Goal: Transaction & Acquisition: Purchase product/service

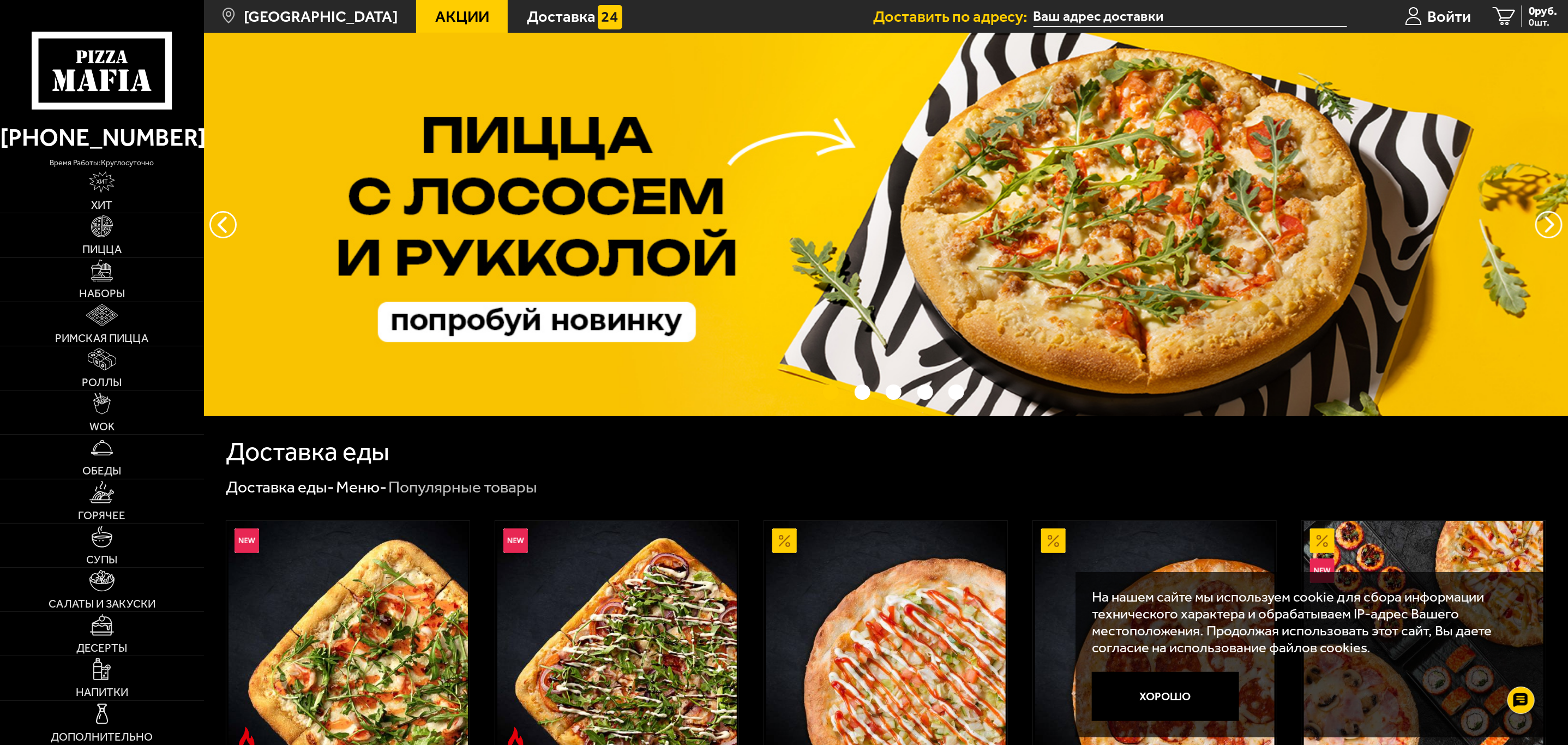
click at [1266, 13] on input "text" at bounding box center [1190, 16] width 313 height 20
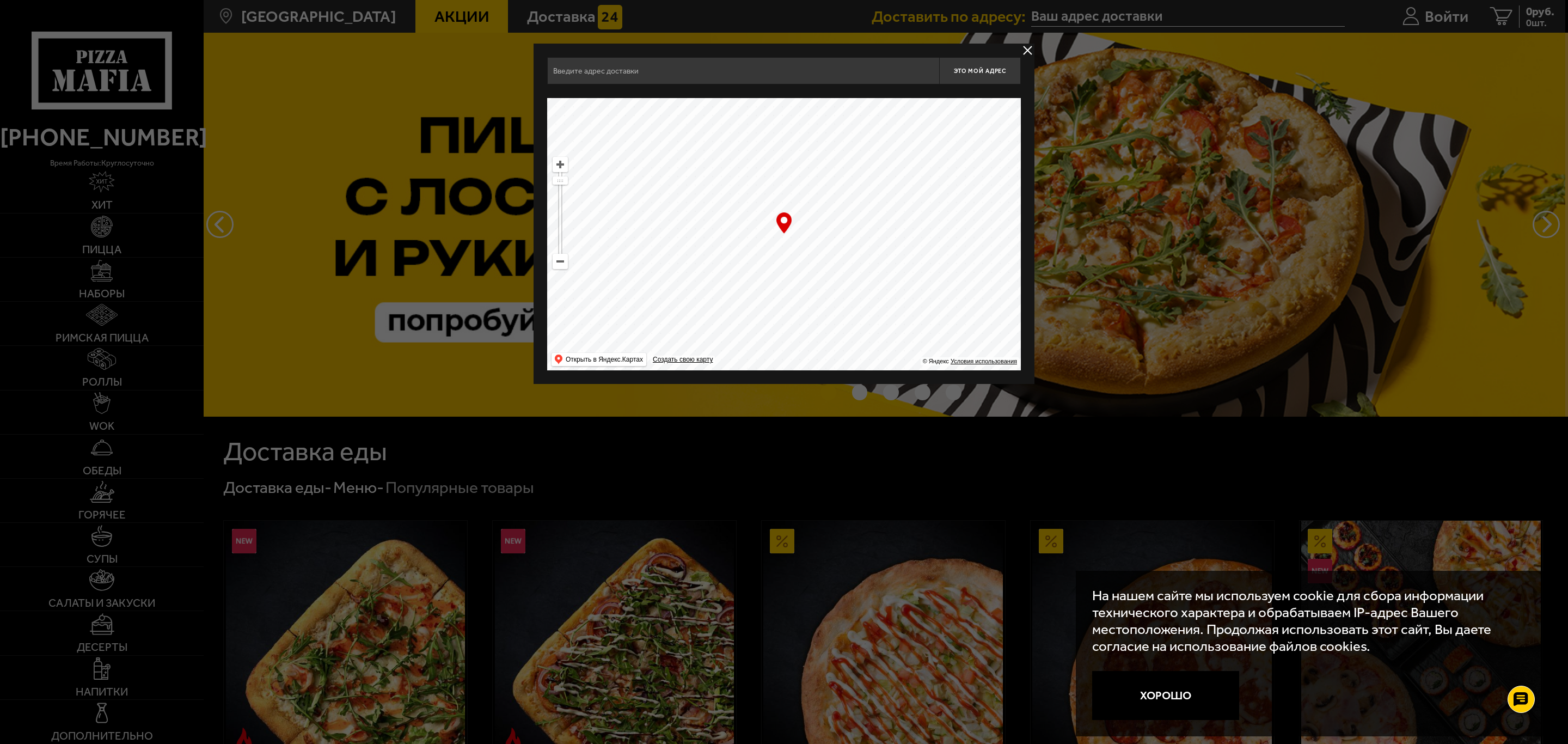
click at [1436, 9] on div at bounding box center [784, 372] width 1568 height 744
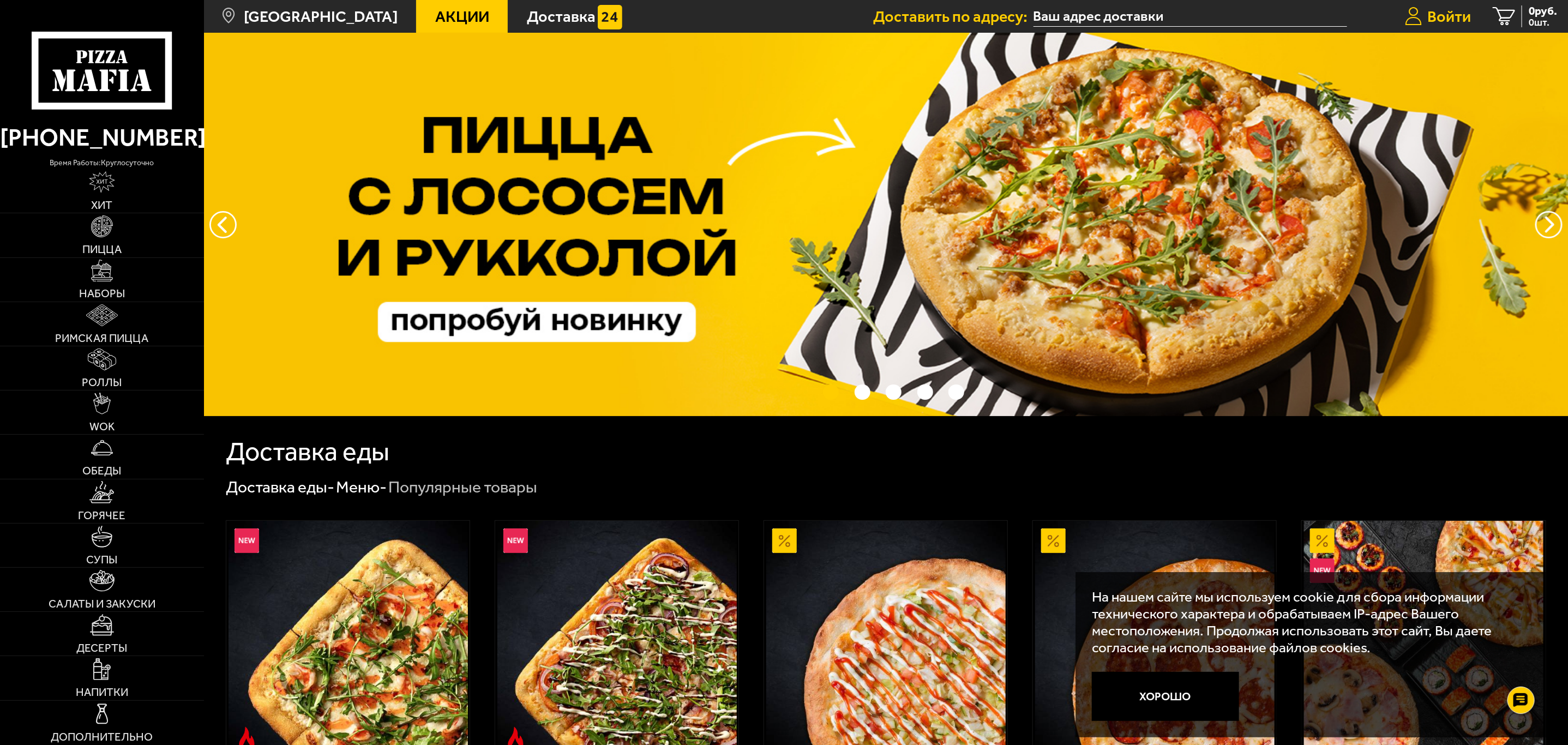
click at [1439, 18] on span "Войти" at bounding box center [1449, 16] width 44 height 16
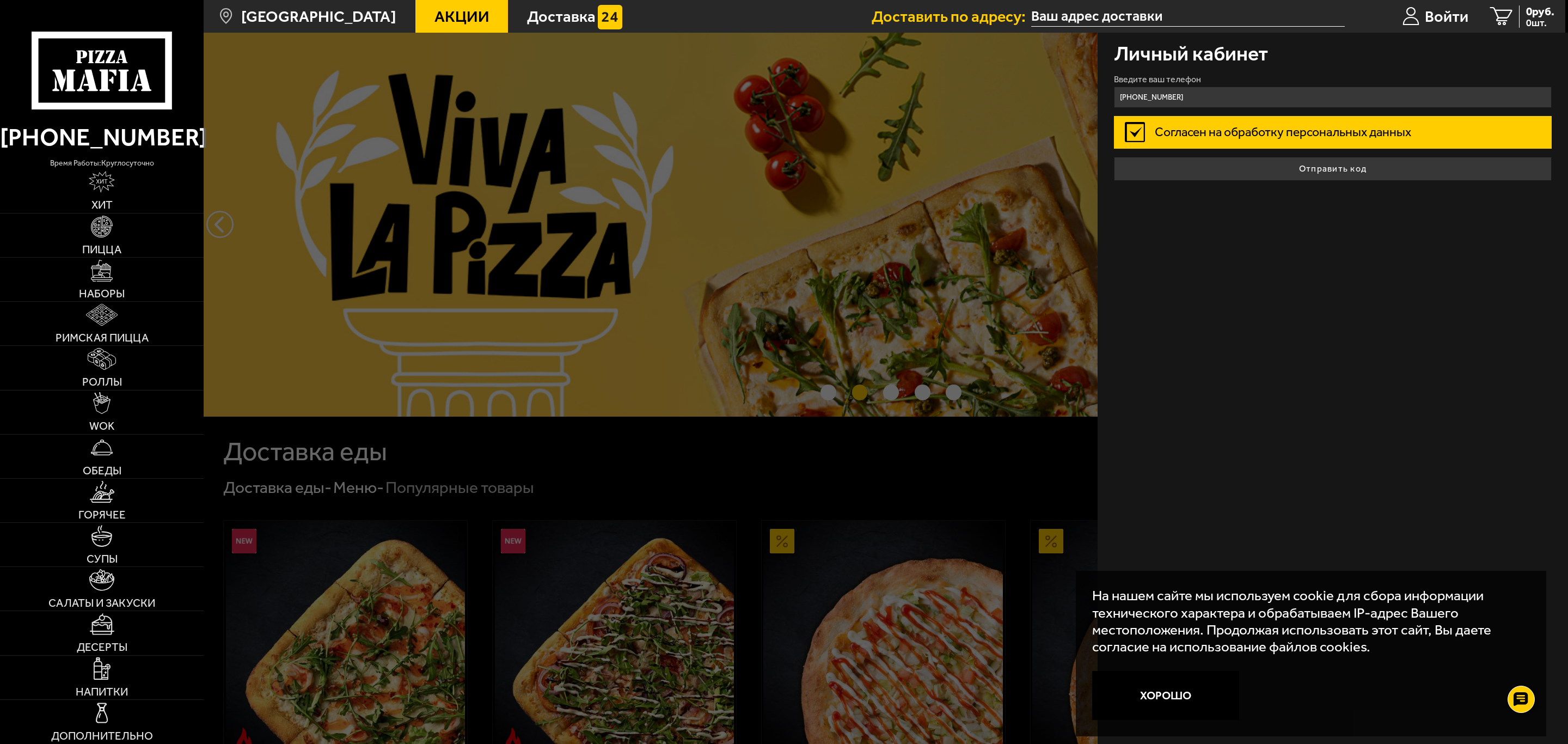
type input "[PHONE_NUMBER]"
click at [1234, 134] on label "Согласен на обработку персональных данных" at bounding box center [1332, 133] width 438 height 33
click at [0, 0] on input "Согласен на обработку персональных данных" at bounding box center [0, 0] width 0 height 0
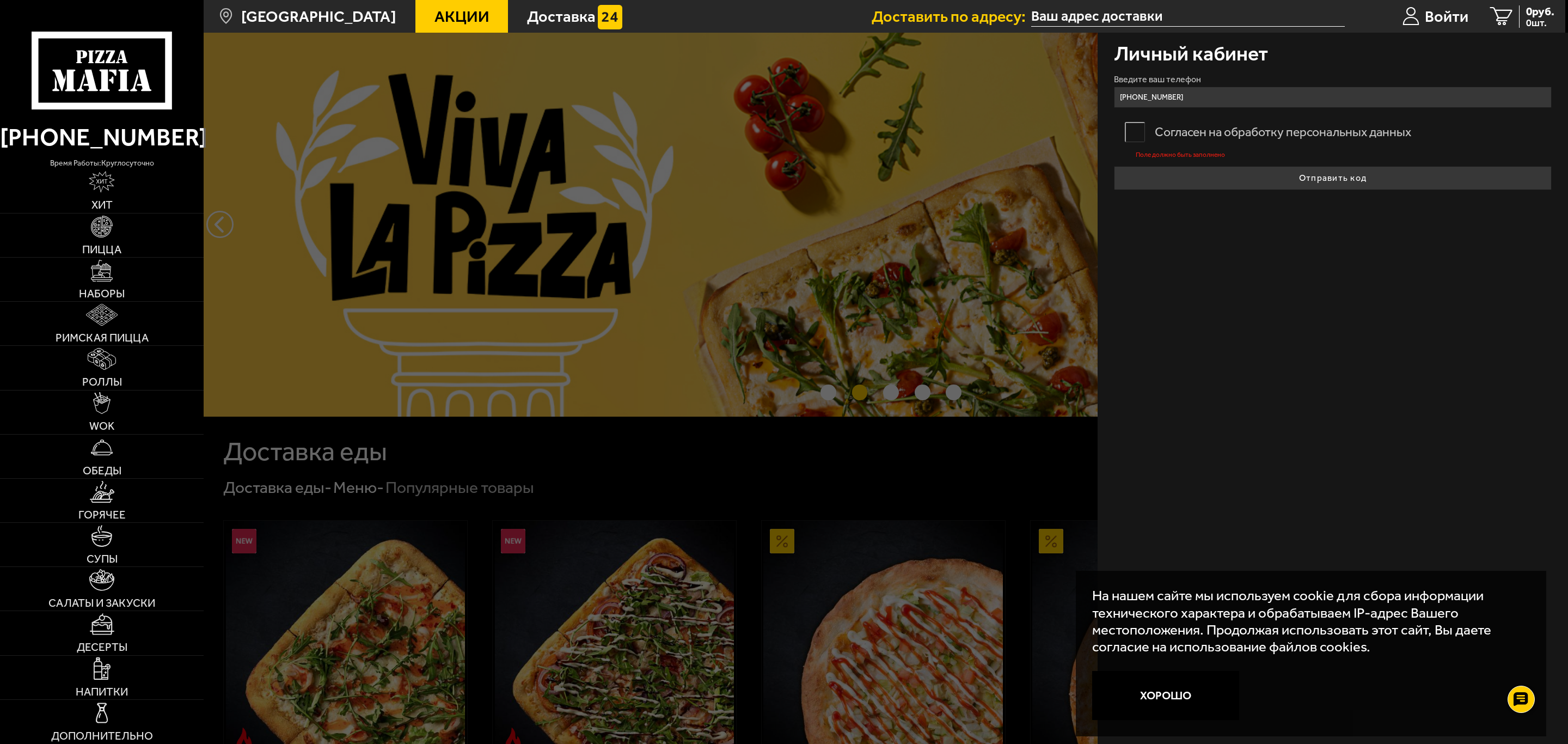
click at [1137, 118] on label "Согласен на обработку персональных данных" at bounding box center [1332, 133] width 438 height 33
click at [0, 0] on input "Согласен на обработку персональных данных" at bounding box center [0, 0] width 0 height 0
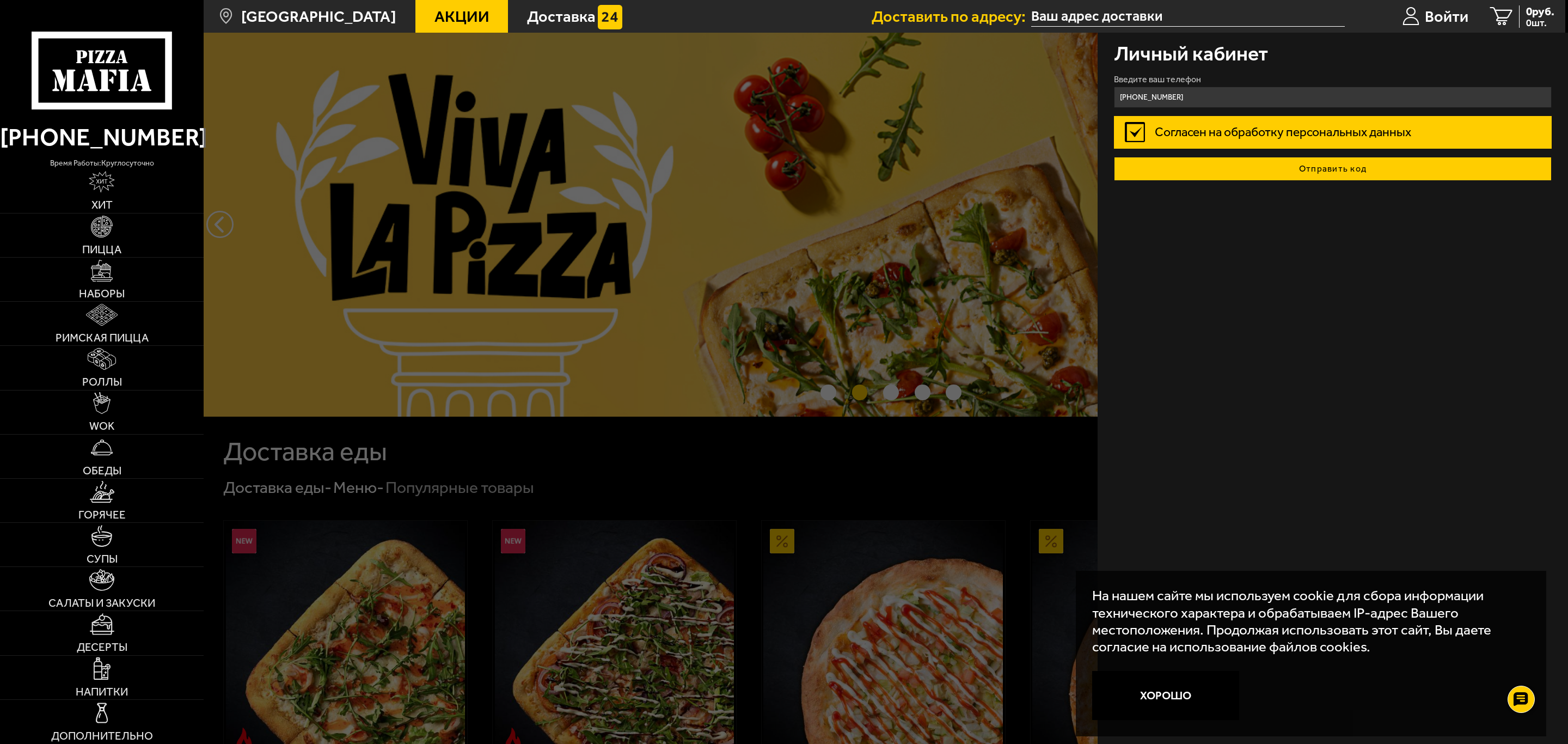
click at [1323, 177] on button "Отправить код" at bounding box center [1332, 169] width 438 height 24
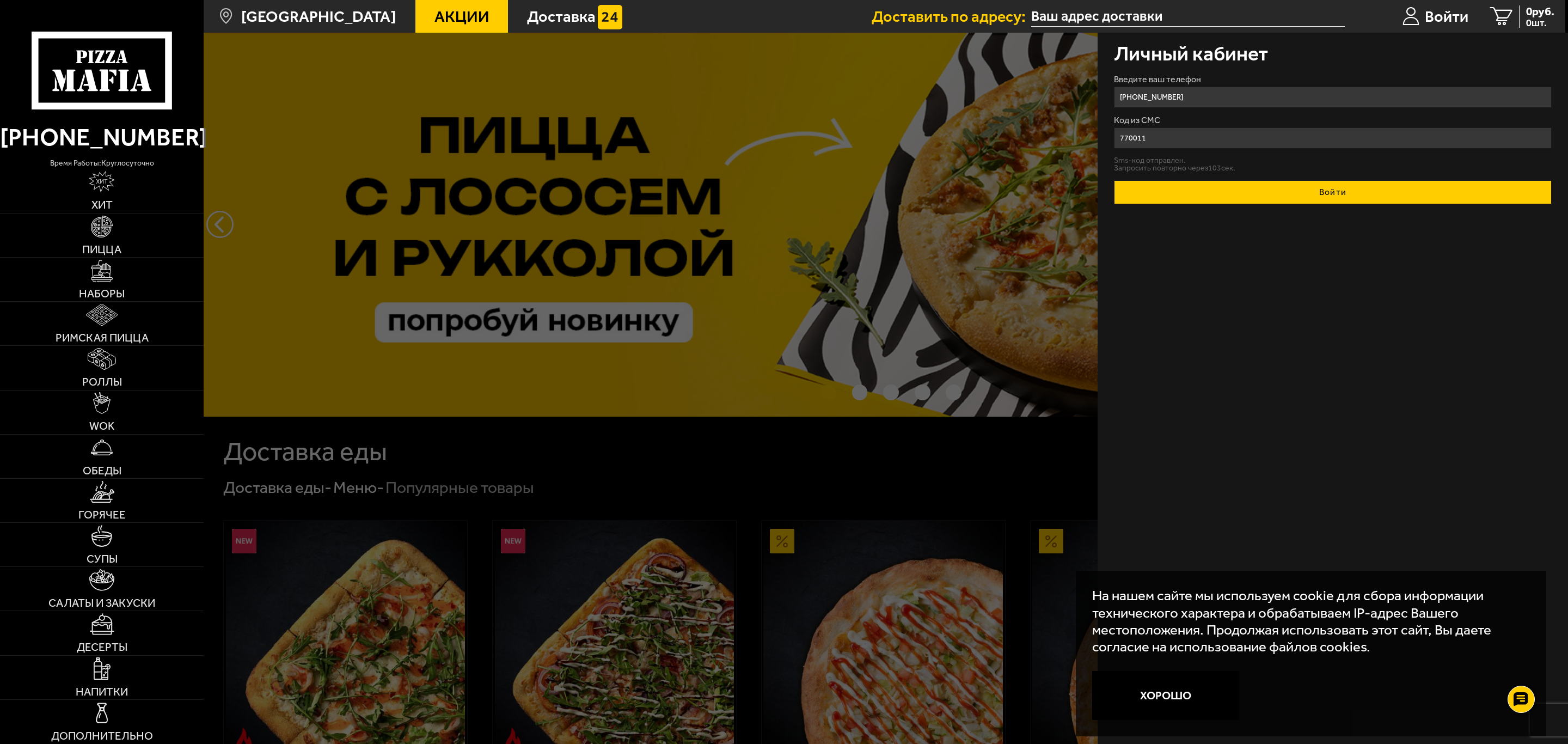
type input "770011"
click at [1339, 192] on button "Войти" at bounding box center [1332, 192] width 438 height 24
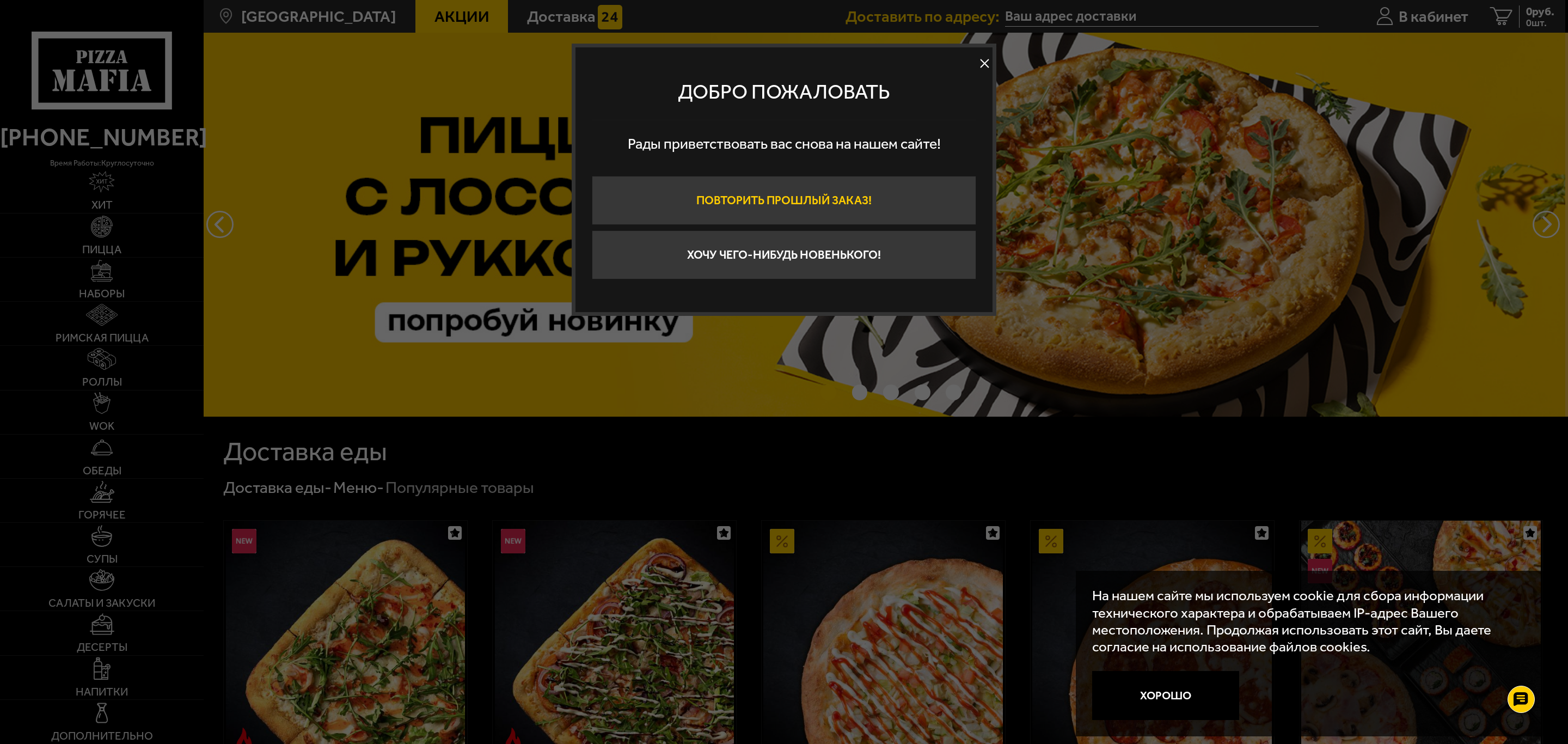
click at [843, 214] on button "Повторить прошлый заказ!" at bounding box center [783, 200] width 384 height 49
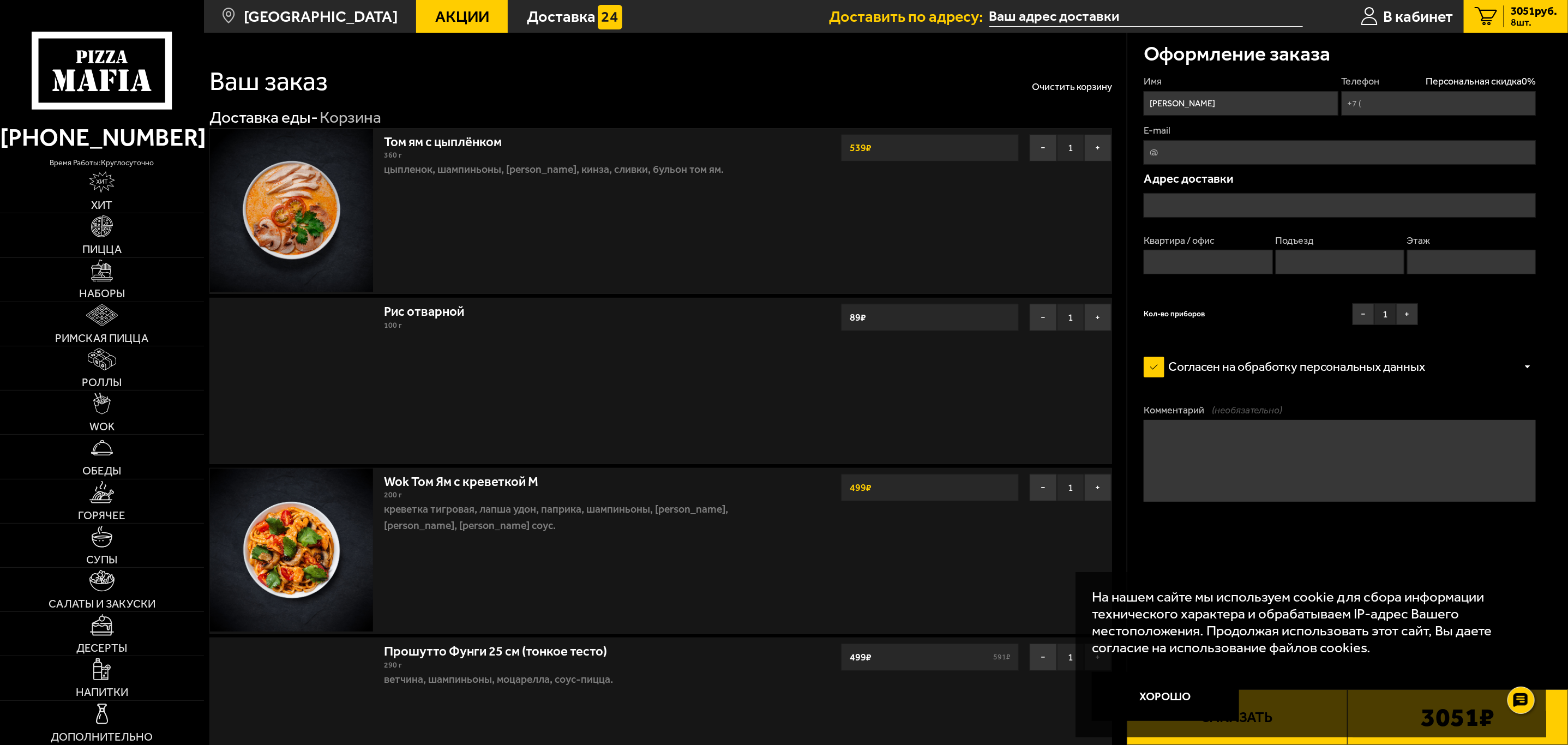
type input "[PHONE_NUMBER]"
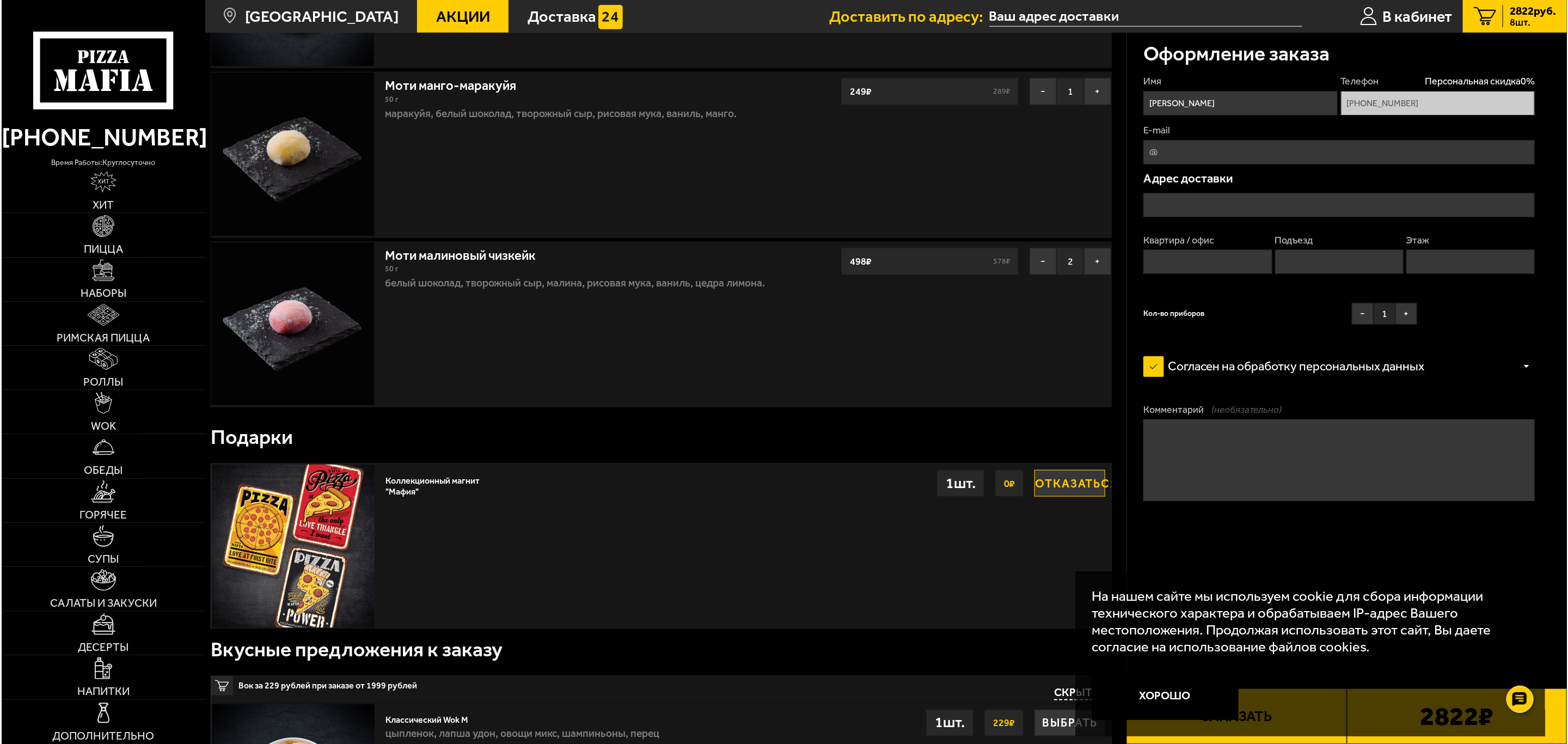
scroll to position [572, 0]
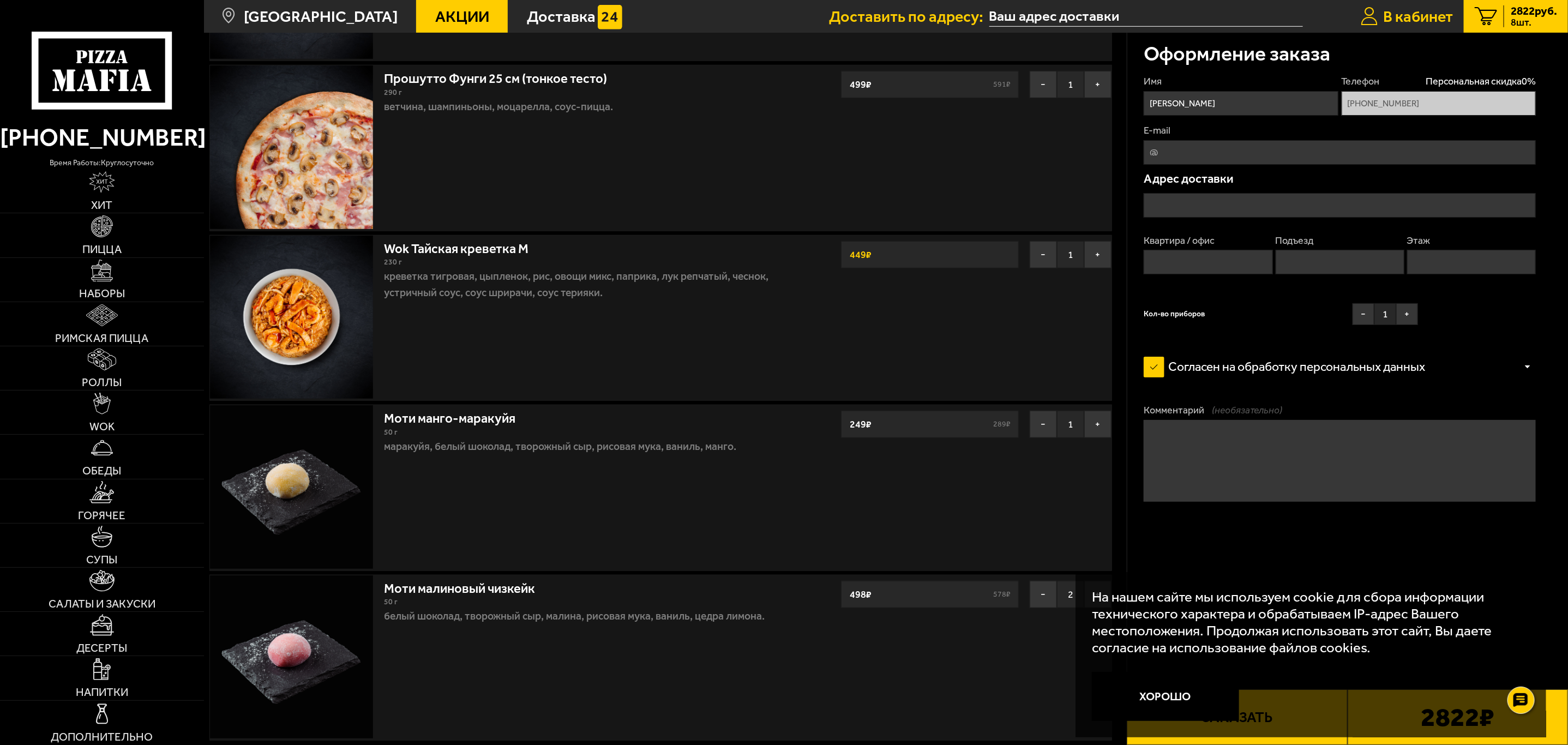
click at [1447, 12] on span "В кабинет" at bounding box center [1417, 16] width 69 height 16
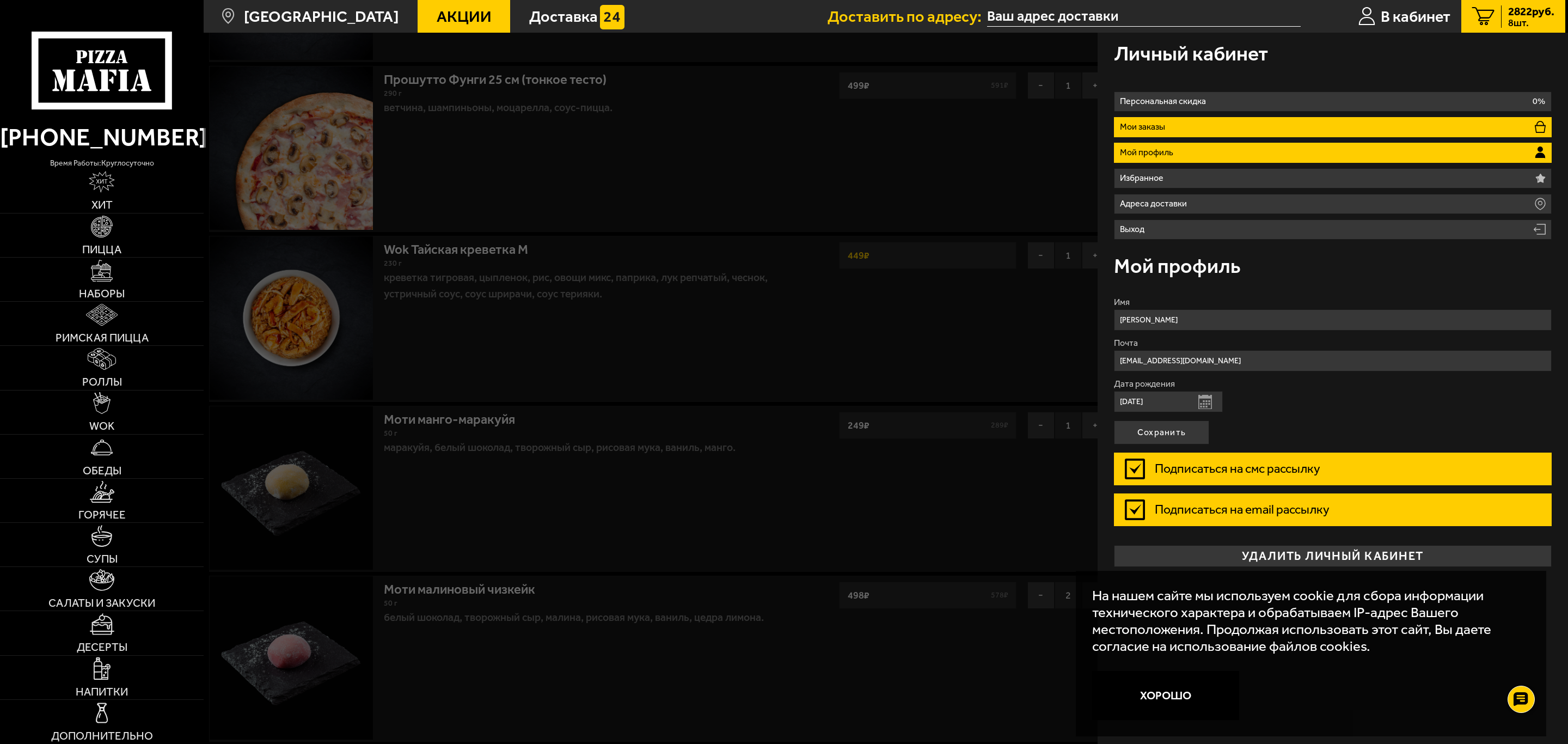
click at [1222, 127] on li "Мои заказы" at bounding box center [1332, 127] width 438 height 20
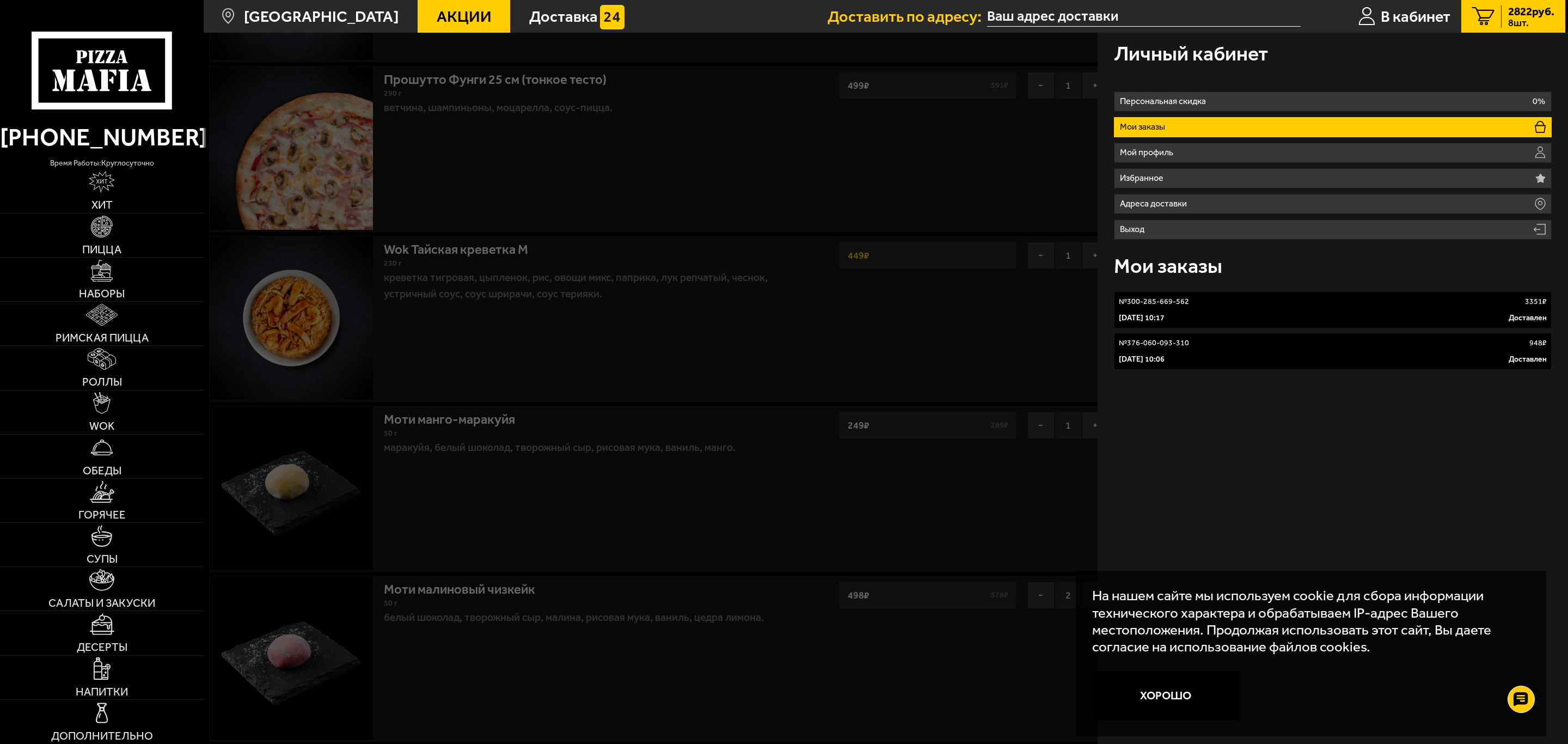
click at [1203, 351] on link "№ 376-060-093-310 948 ₽ [DATE] 10:06 Доставлен" at bounding box center [1332, 351] width 438 height 37
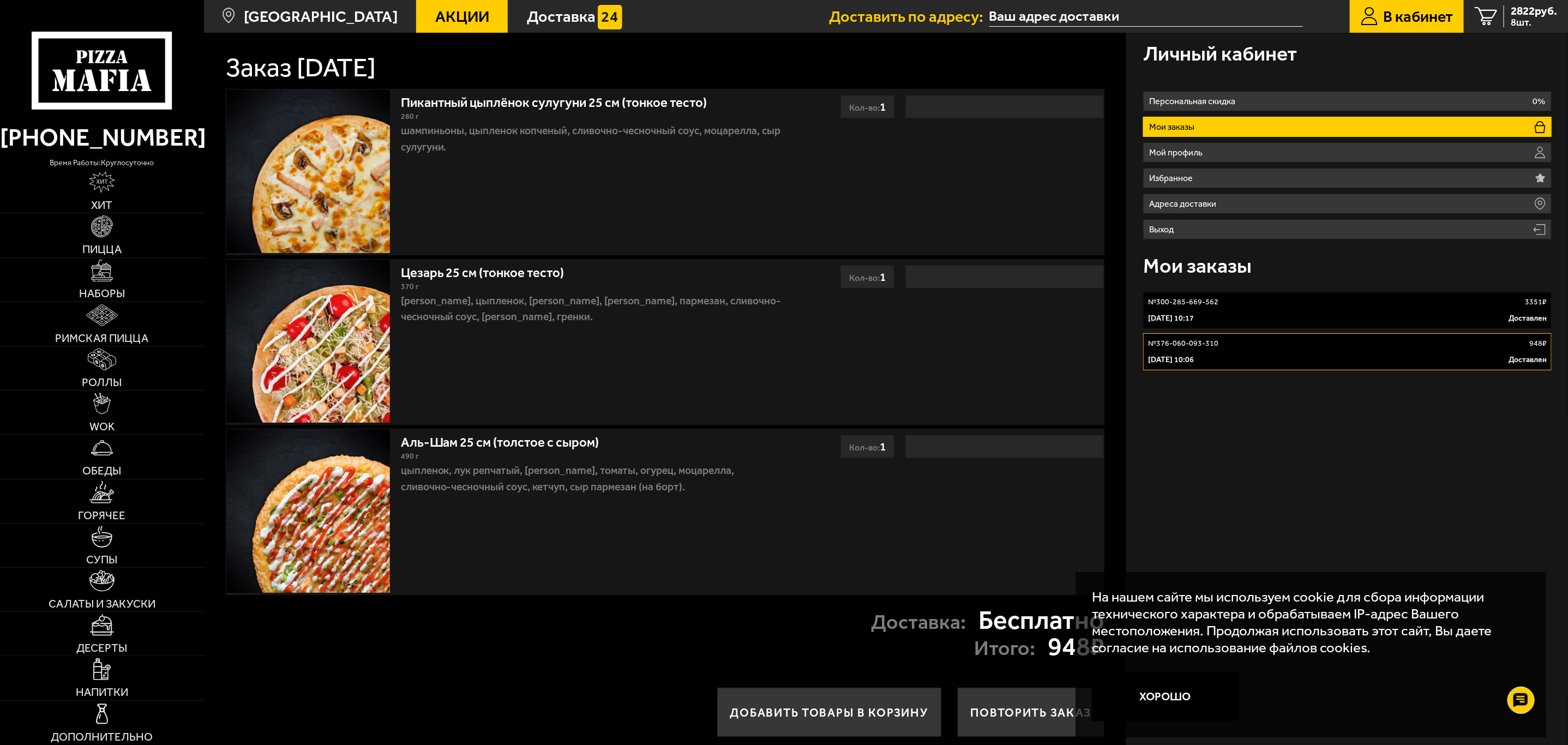
click at [1194, 313] on p "[DATE] 10:17" at bounding box center [1171, 318] width 46 height 11
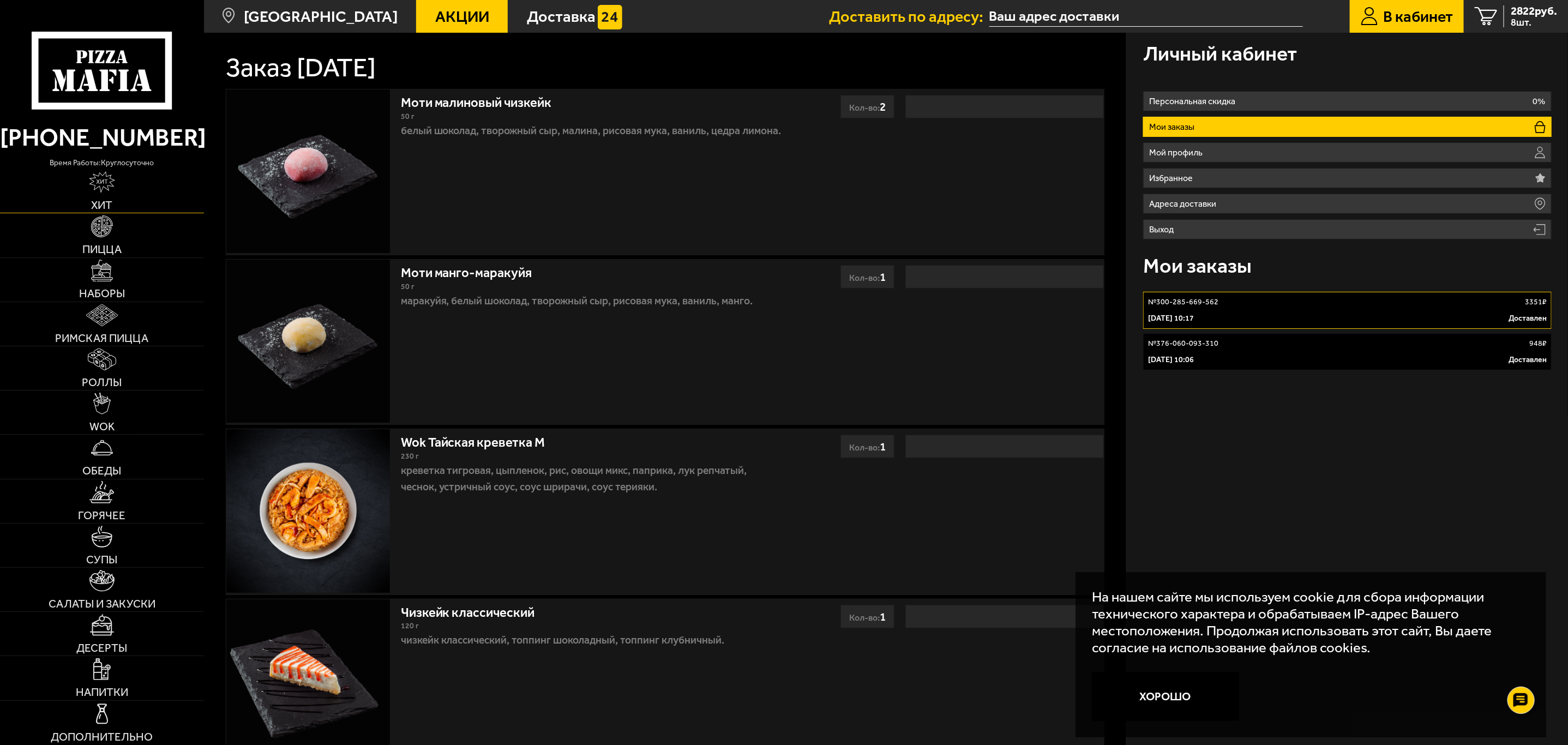
click at [133, 194] on link "Хит" at bounding box center [102, 191] width 204 height 44
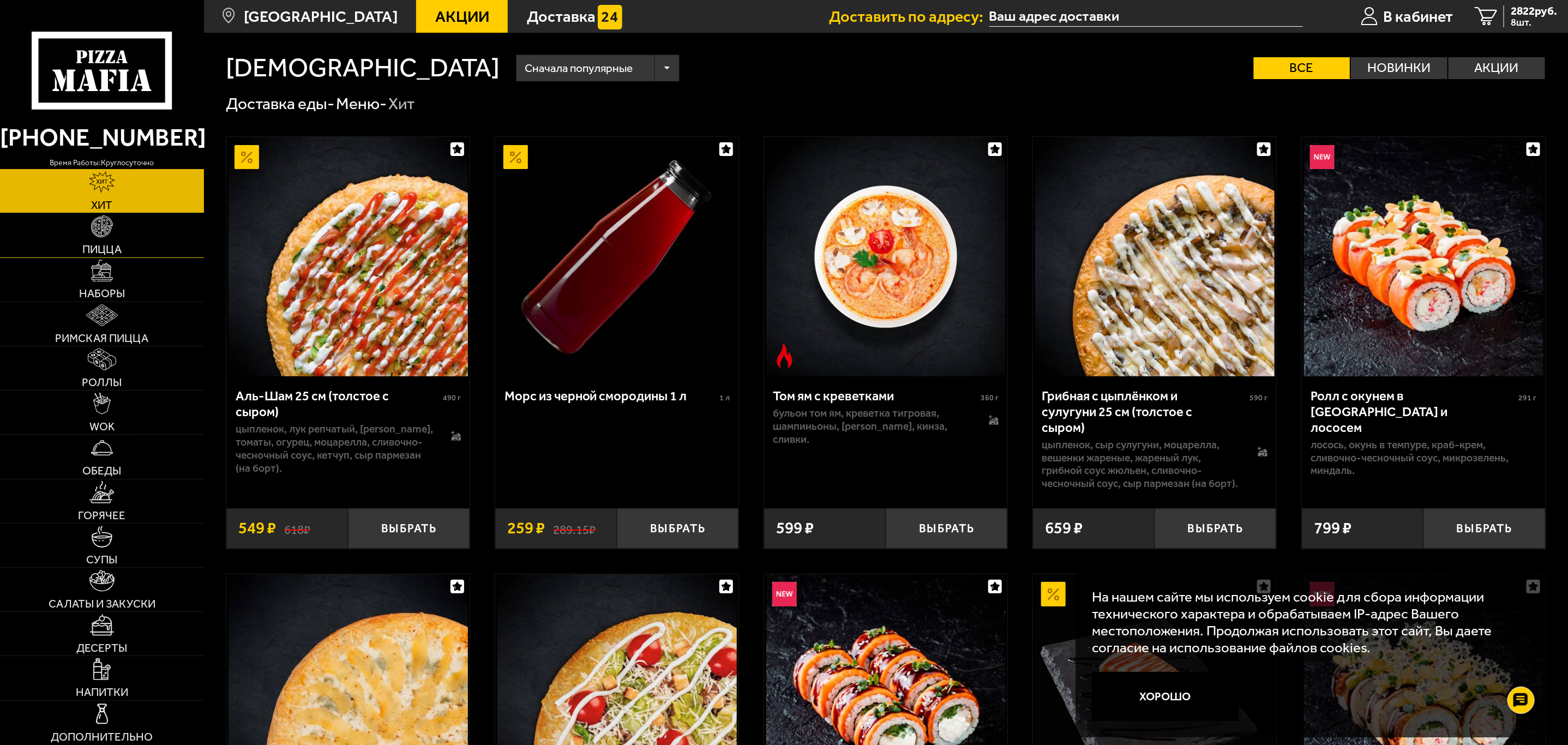
click at [136, 242] on link "Пицца" at bounding box center [102, 235] width 204 height 44
click at [1417, 18] on span "В кабинет" at bounding box center [1417, 16] width 69 height 16
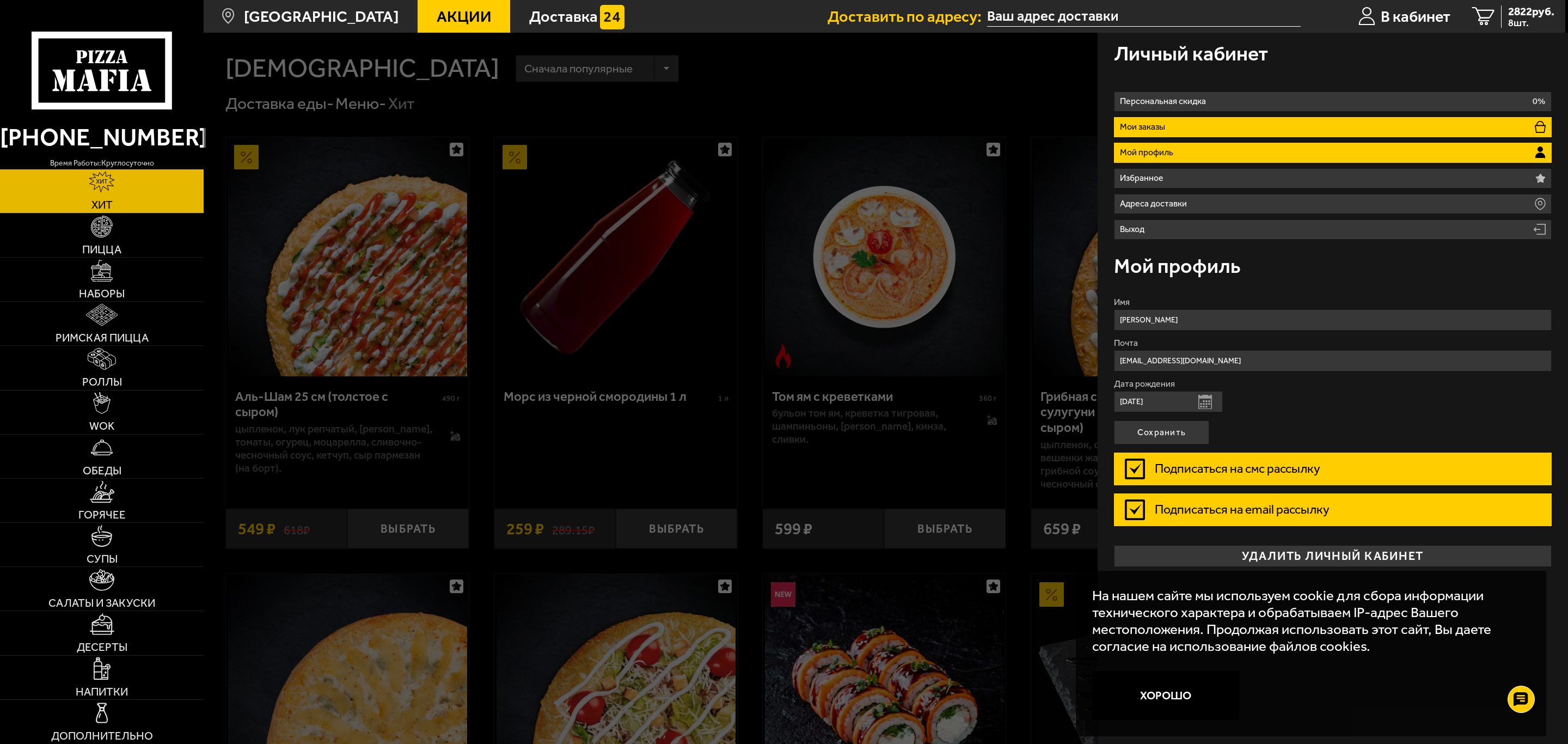
click at [1315, 121] on li "Мои заказы" at bounding box center [1332, 127] width 438 height 20
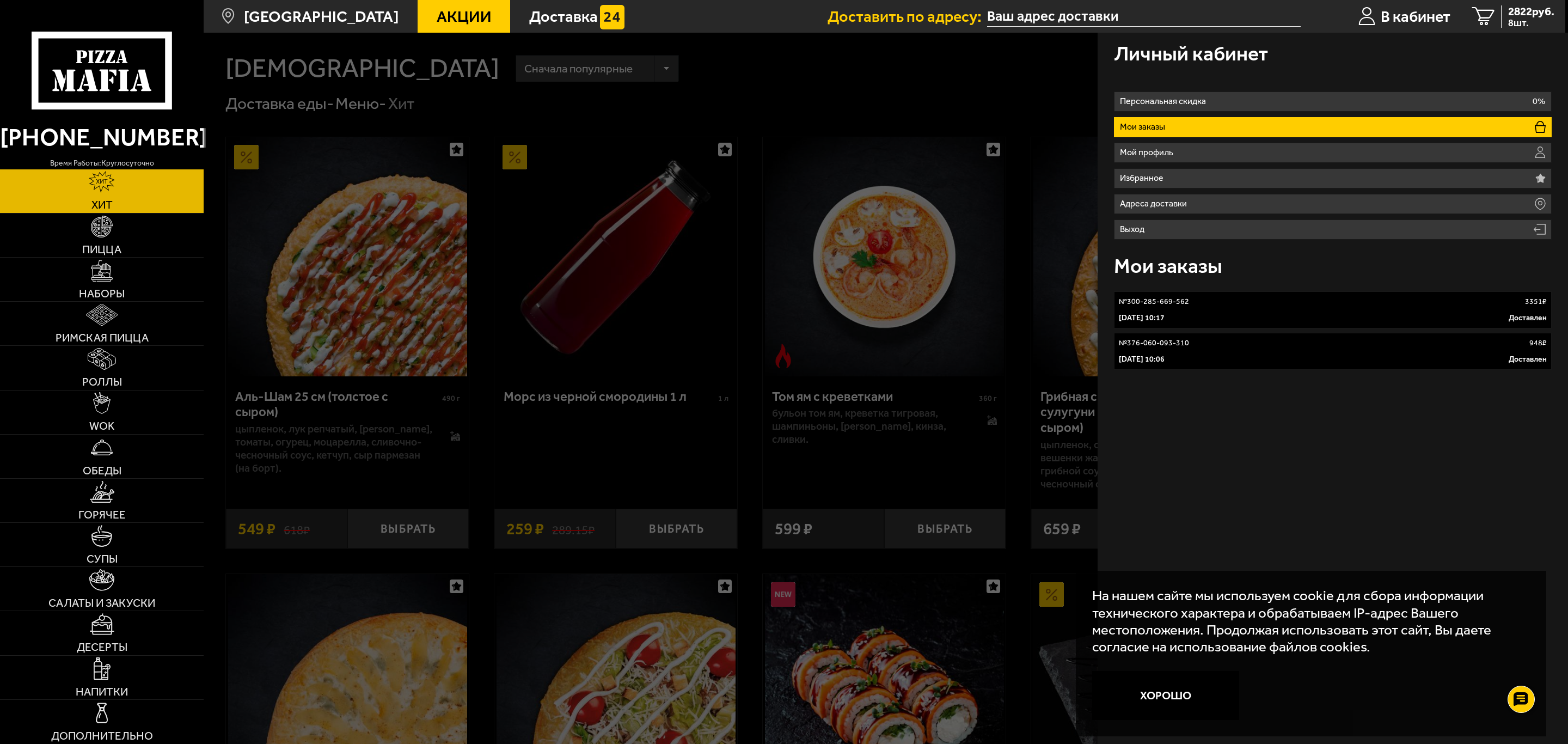
click at [1230, 141] on ul "Персональная скидка 0% Мои заказы Мой профиль Избранное Адреса доставки Выход" at bounding box center [1332, 165] width 438 height 148
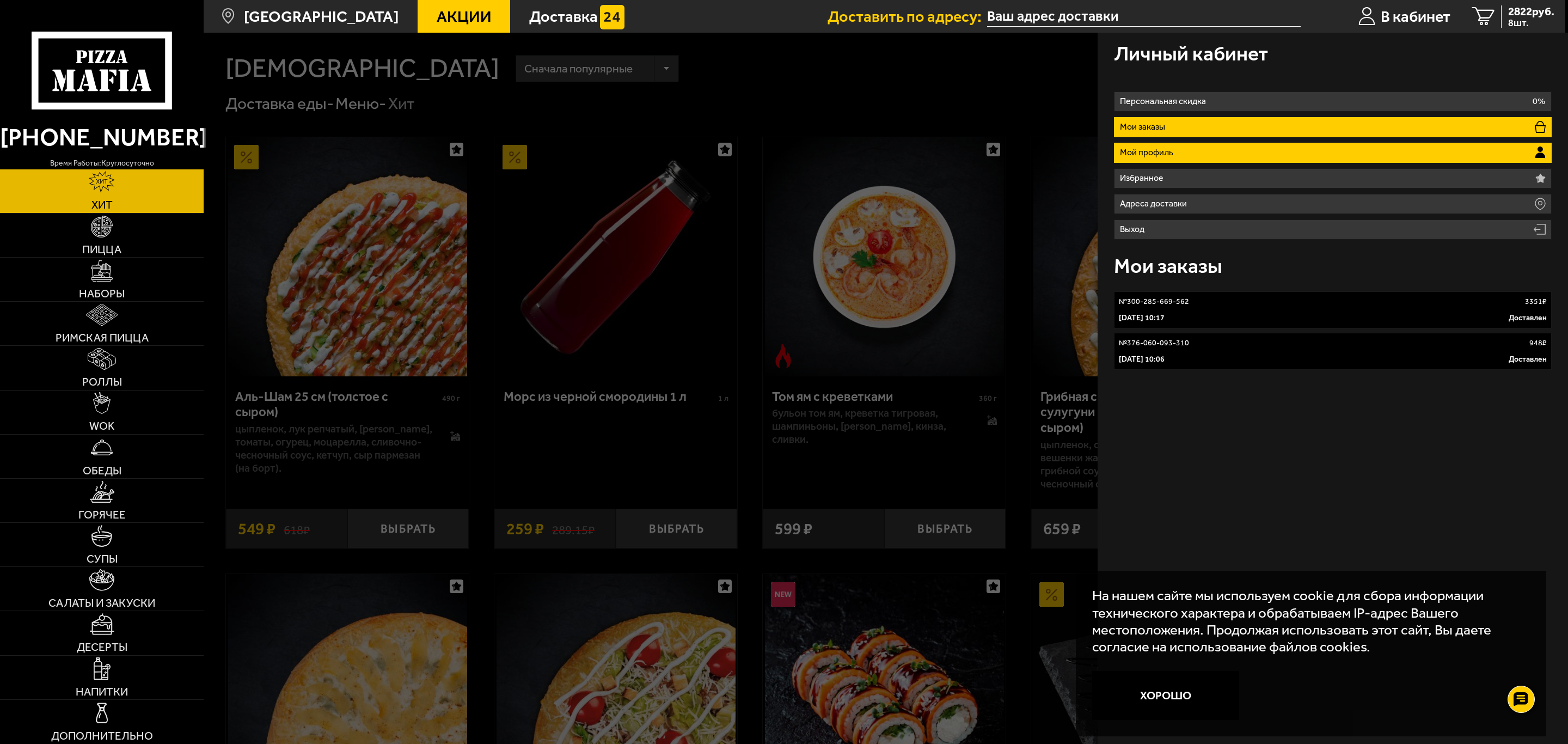
click at [1232, 146] on li "Мой профиль" at bounding box center [1332, 152] width 438 height 20
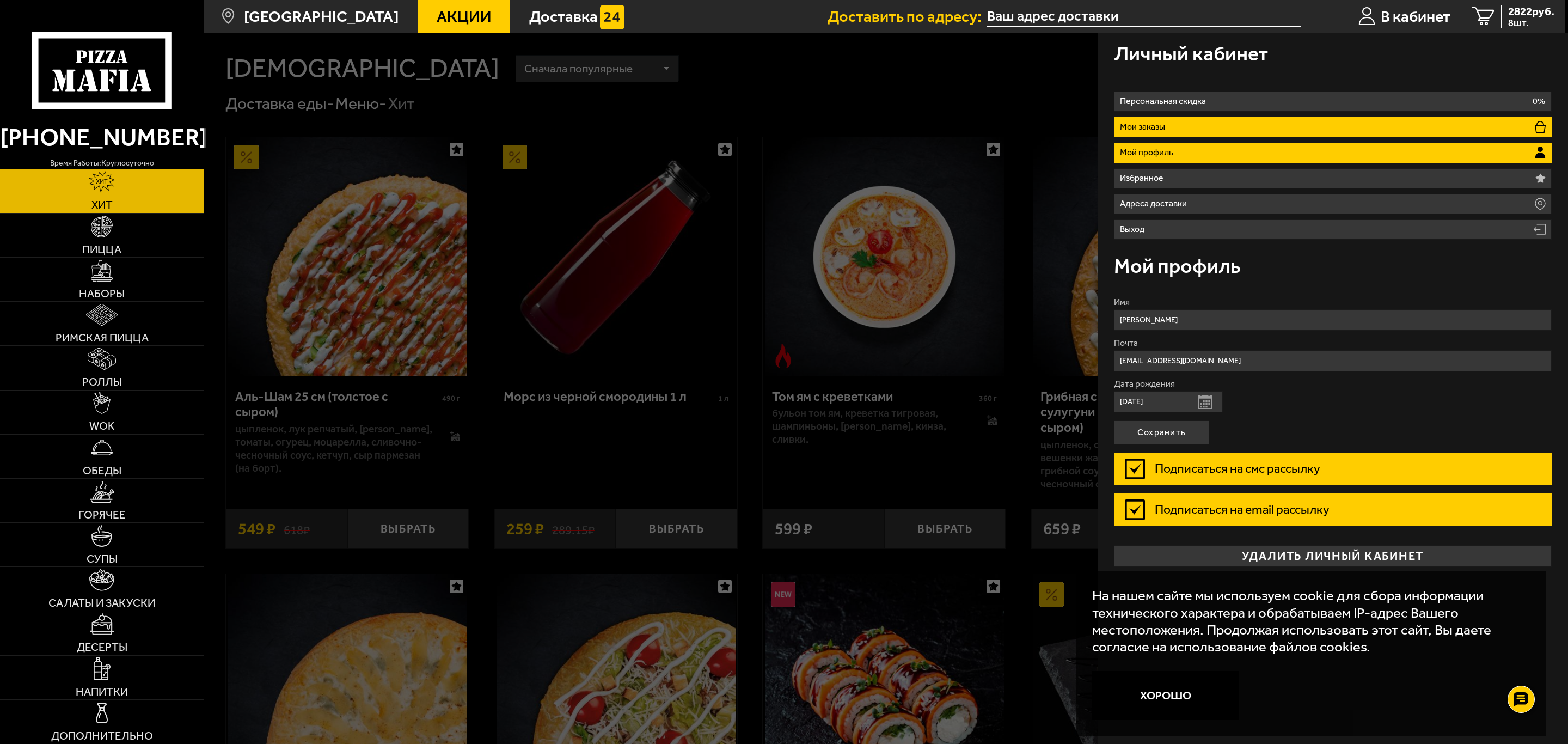
click at [1181, 136] on li "Мои заказы" at bounding box center [1332, 127] width 438 height 20
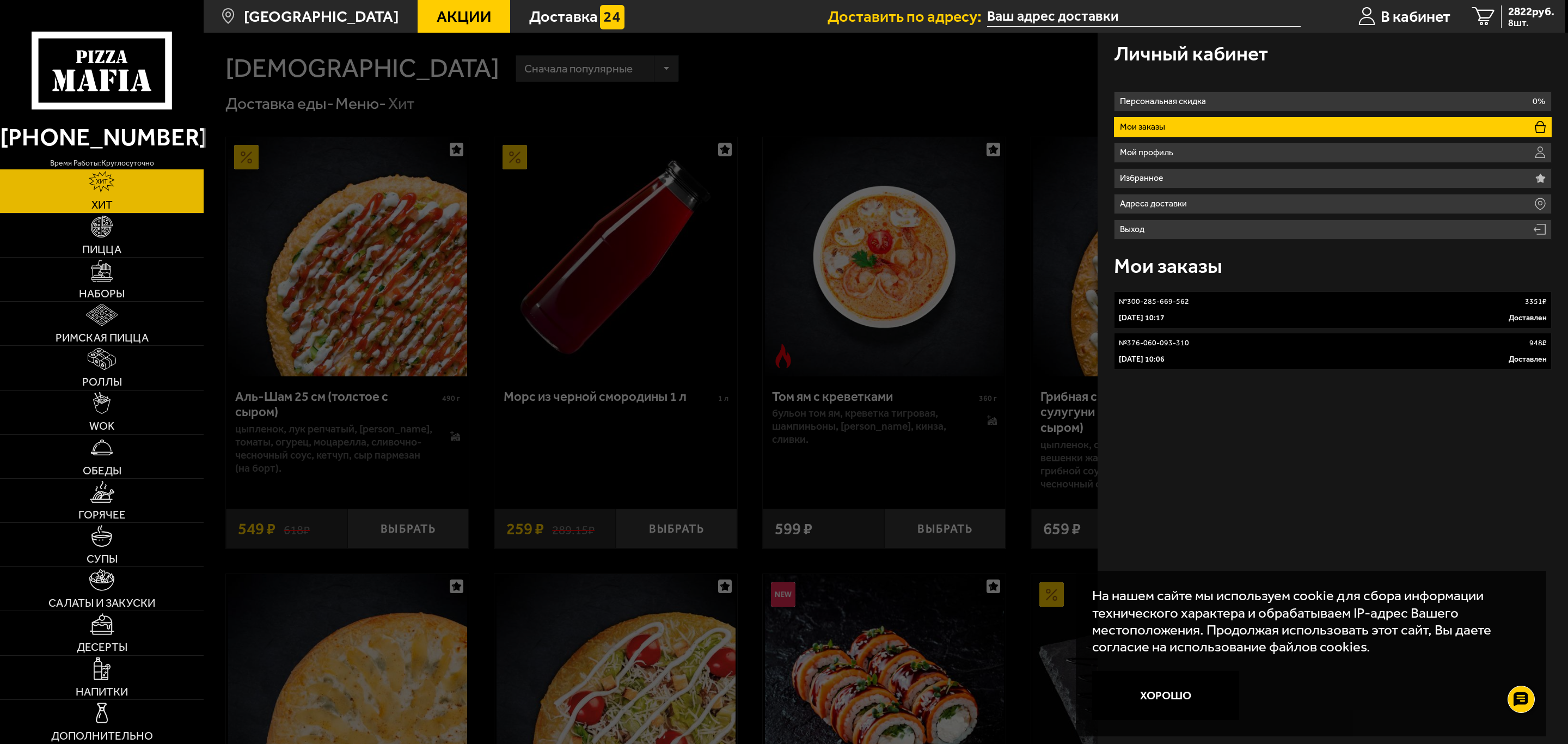
click at [1164, 357] on p "[DATE] 10:06" at bounding box center [1141, 359] width 46 height 11
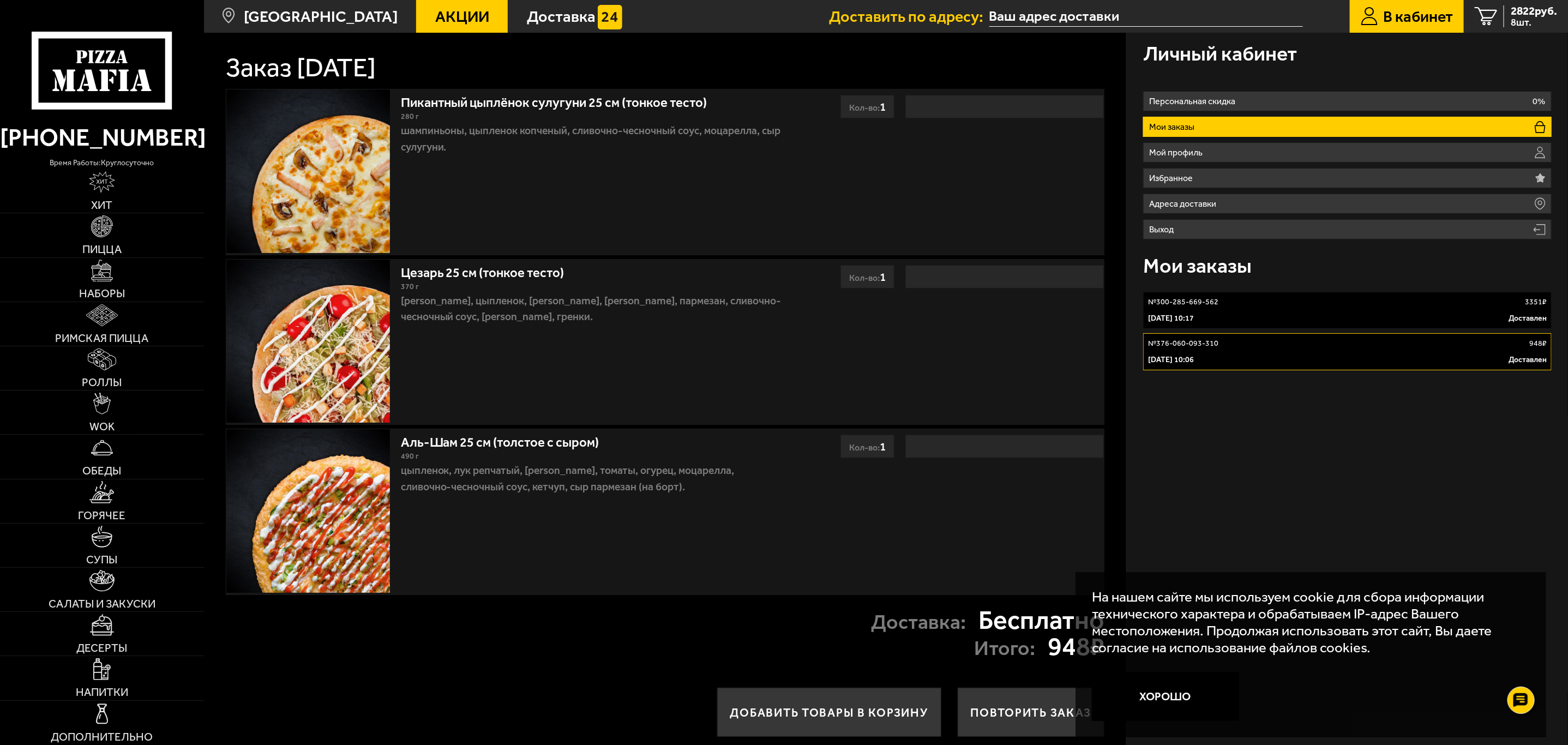
click at [309, 182] on img at bounding box center [307, 171] width 163 height 163
click at [529, 92] on link "Пикантный цыплёнок сулугуни 25 см (тонкое тесто)" at bounding box center [562, 100] width 323 height 20
click at [532, 102] on link "Пикантный цыплёнок сулугуни 25 см (тонкое тесто)" at bounding box center [562, 100] width 323 height 20
click at [502, 297] on p "[PERSON_NAME], цыпленок, [PERSON_NAME], [PERSON_NAME], пармезан, сливочно-чесно…" at bounding box center [591, 309] width 382 height 33
click at [511, 280] on link "Цезарь 25 см (тонкое тесто)" at bounding box center [490, 270] width 180 height 20
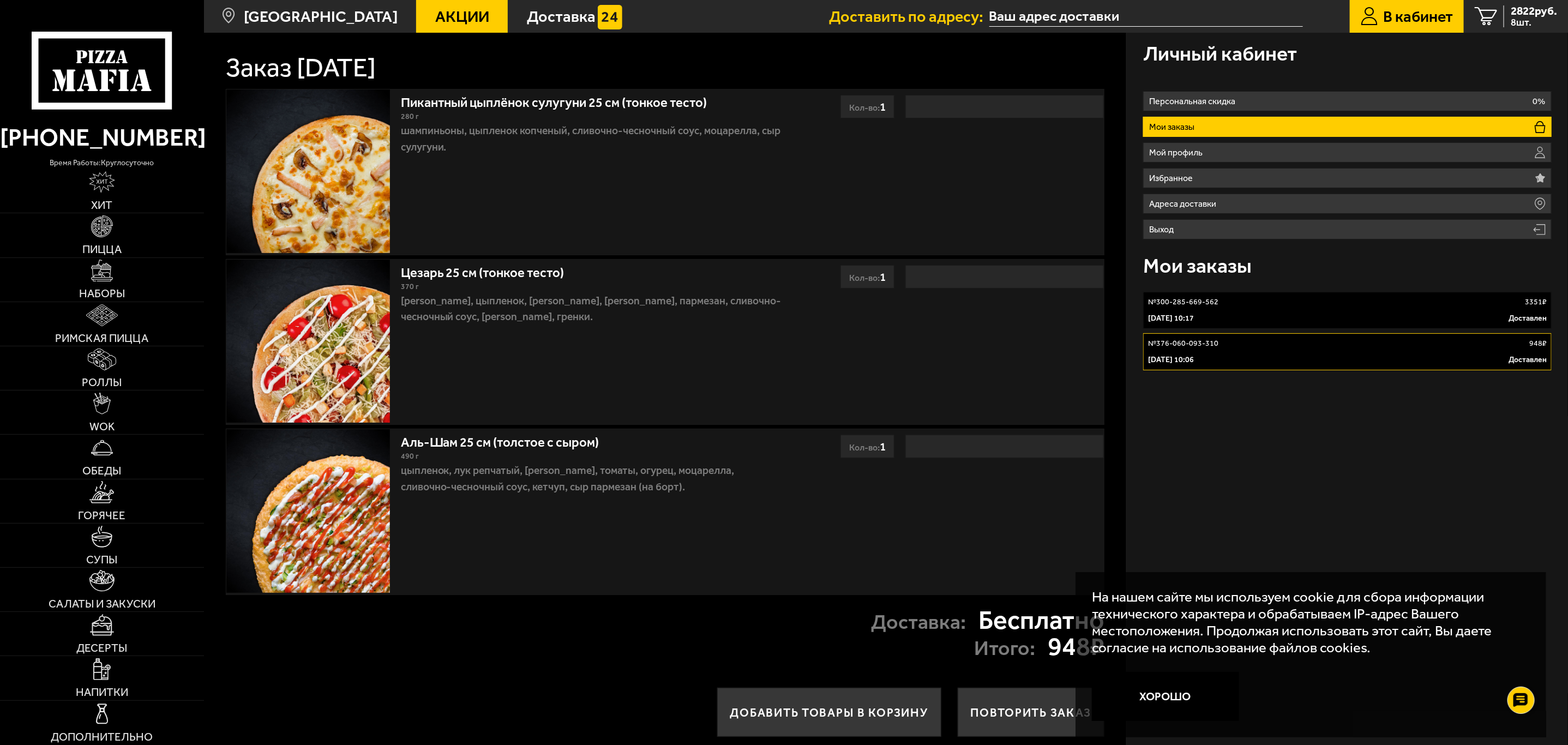
click at [511, 275] on link "Цезарь 25 см (тонкое тесто)" at bounding box center [490, 270] width 180 height 20
drag, startPoint x: 511, startPoint y: 275, endPoint x: 469, endPoint y: 351, distance: 86.8
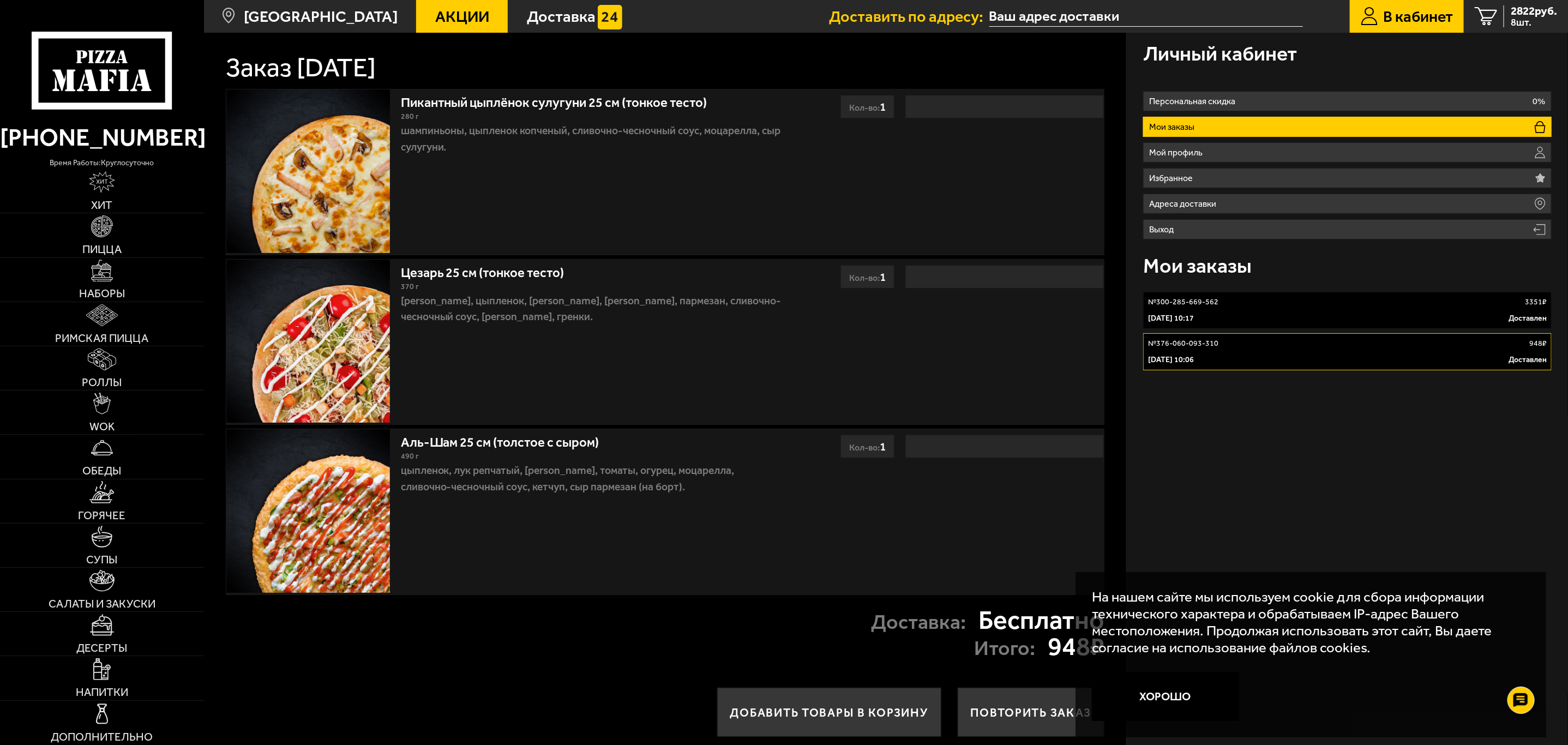
click at [481, 348] on div "Цезарь 25 см (тонкое тесто) 370 г [PERSON_NAME], цыпленок, [PERSON_NAME], [PERS…" at bounding box center [591, 342] width 393 height 165
click at [354, 347] on img at bounding box center [307, 341] width 163 height 163
click at [340, 348] on img at bounding box center [307, 341] width 163 height 163
click at [1052, 725] on button "Повторить заказ" at bounding box center [1031, 712] width 147 height 49
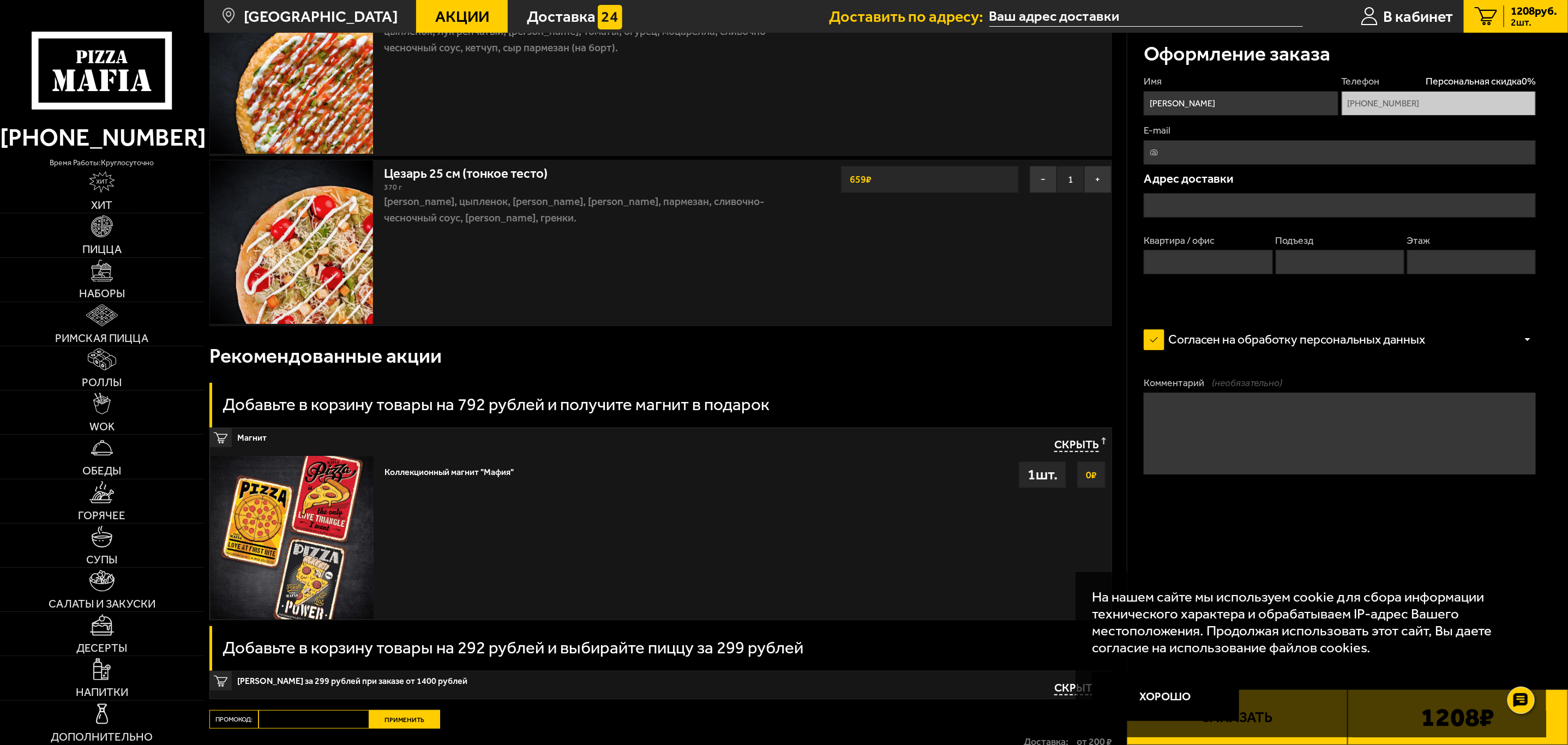
scroll to position [304, 0]
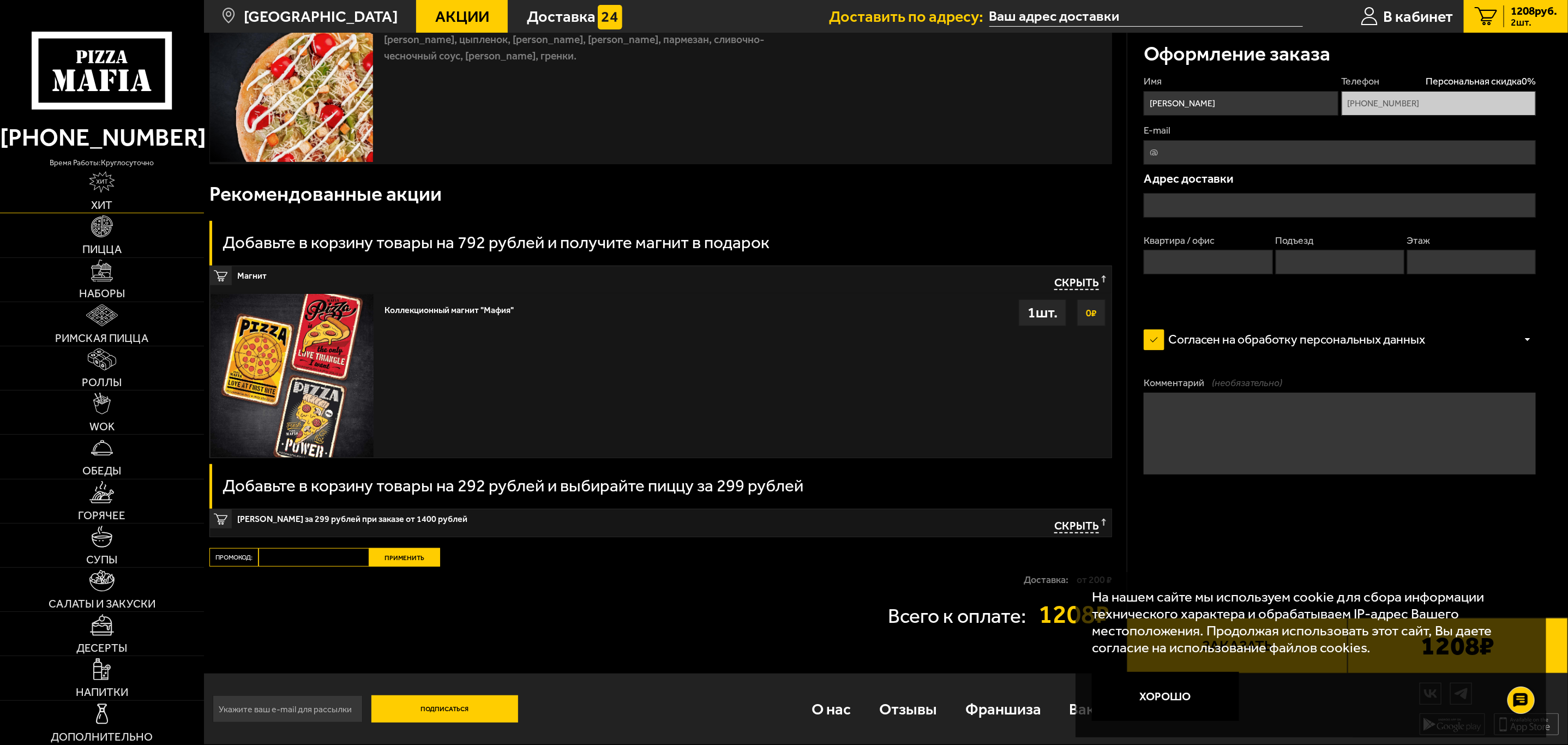
click at [80, 177] on link "Хит" at bounding box center [102, 191] width 204 height 44
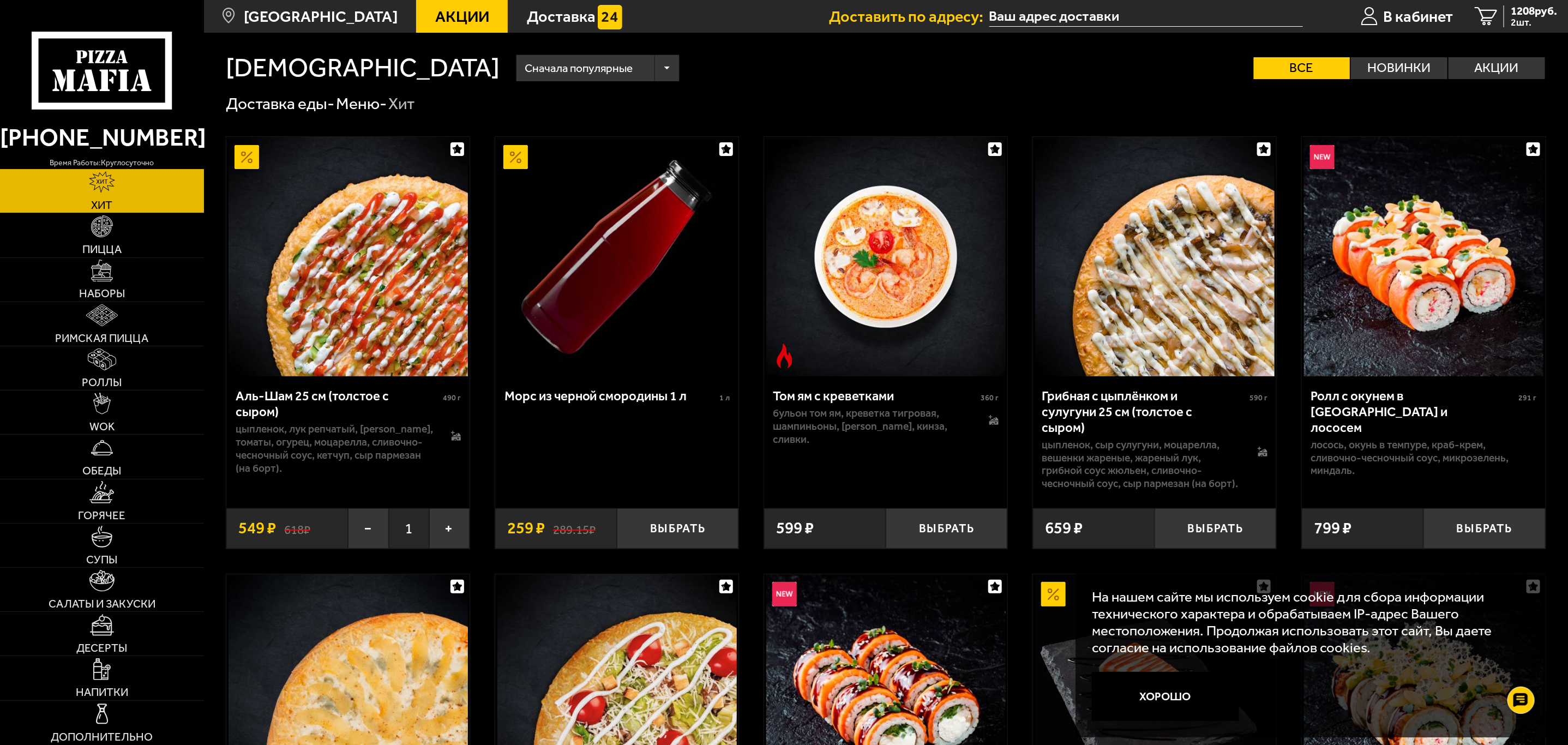
click at [80, 177] on link "Хит" at bounding box center [102, 191] width 204 height 44
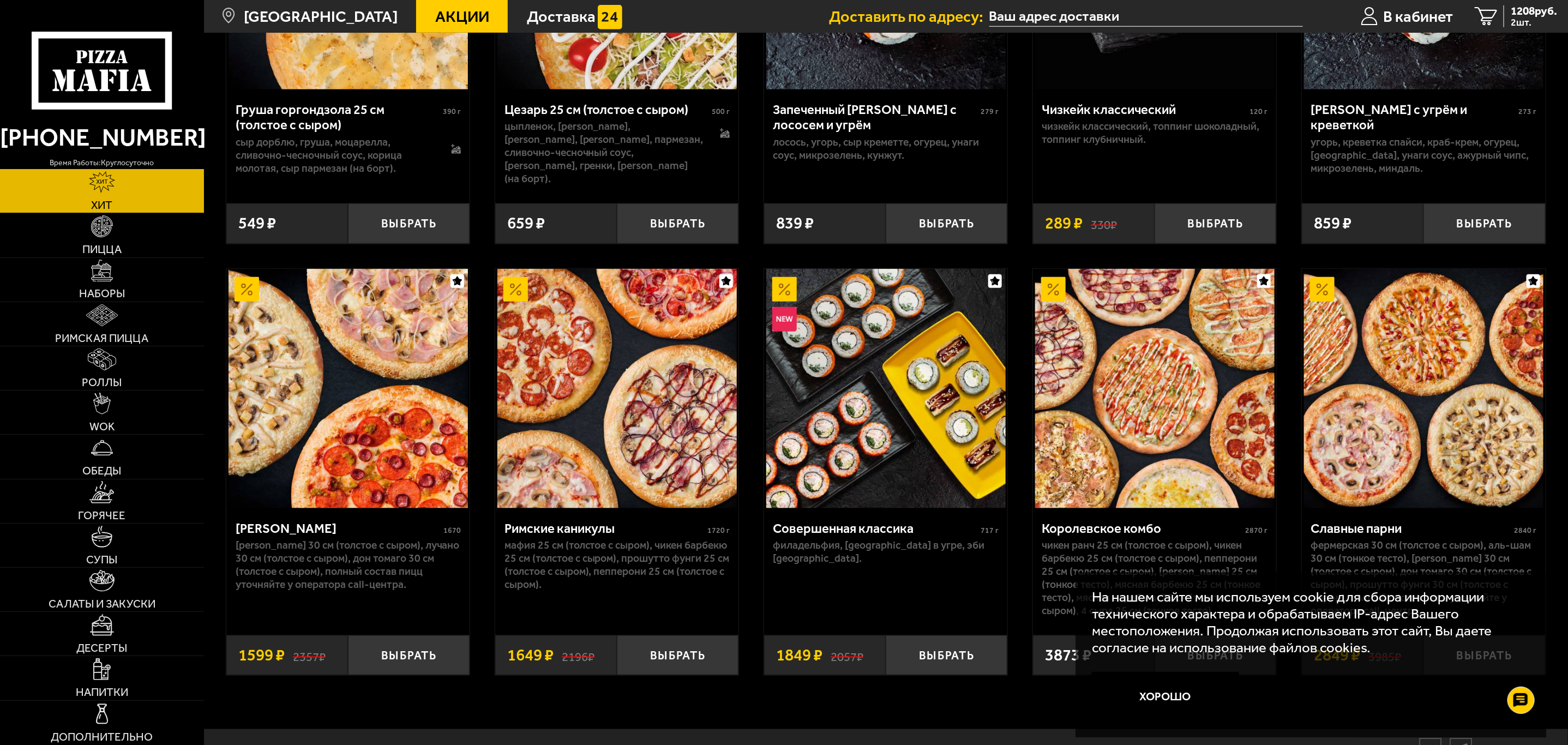
scroll to position [775, 0]
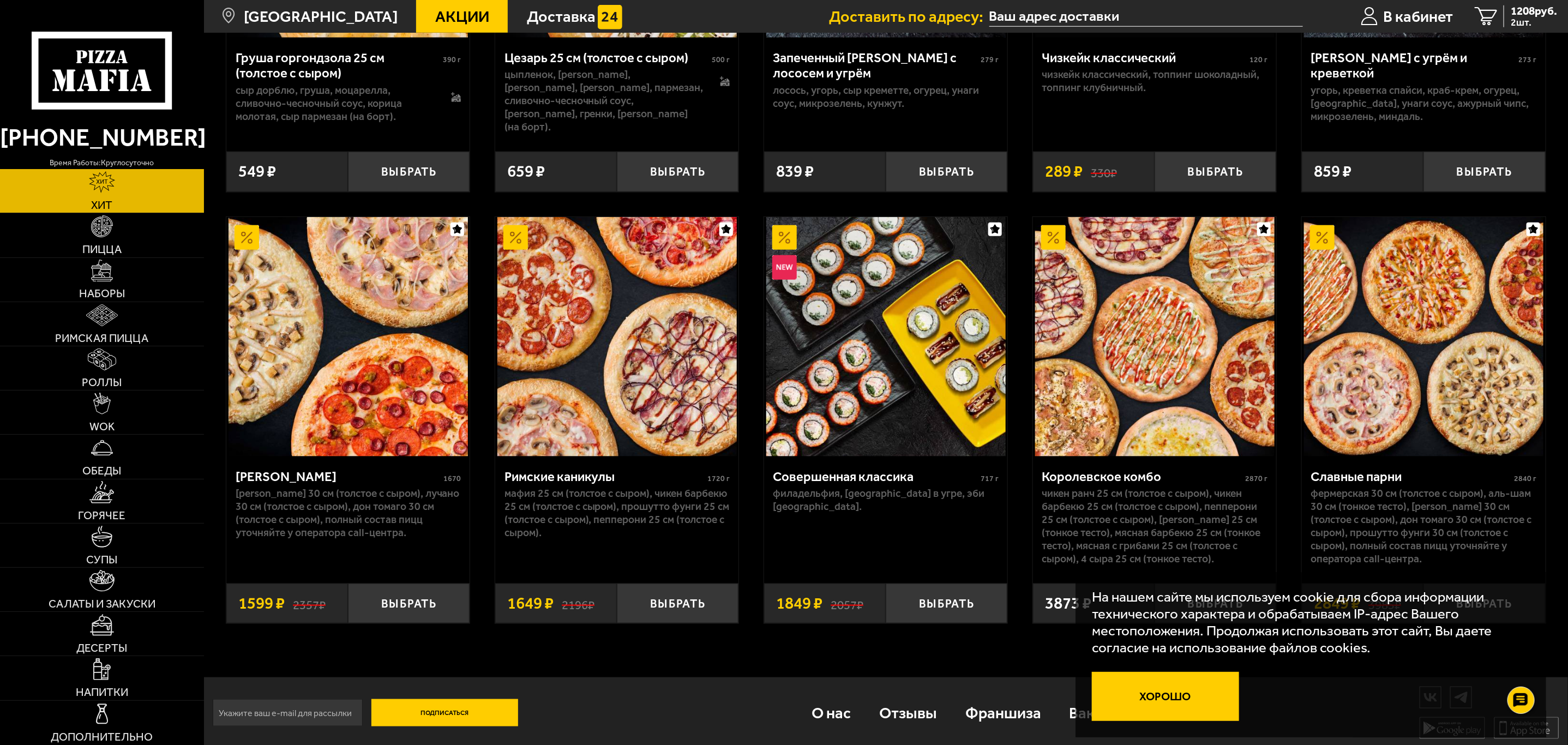
click at [1161, 689] on button "Хорошо" at bounding box center [1166, 696] width 148 height 49
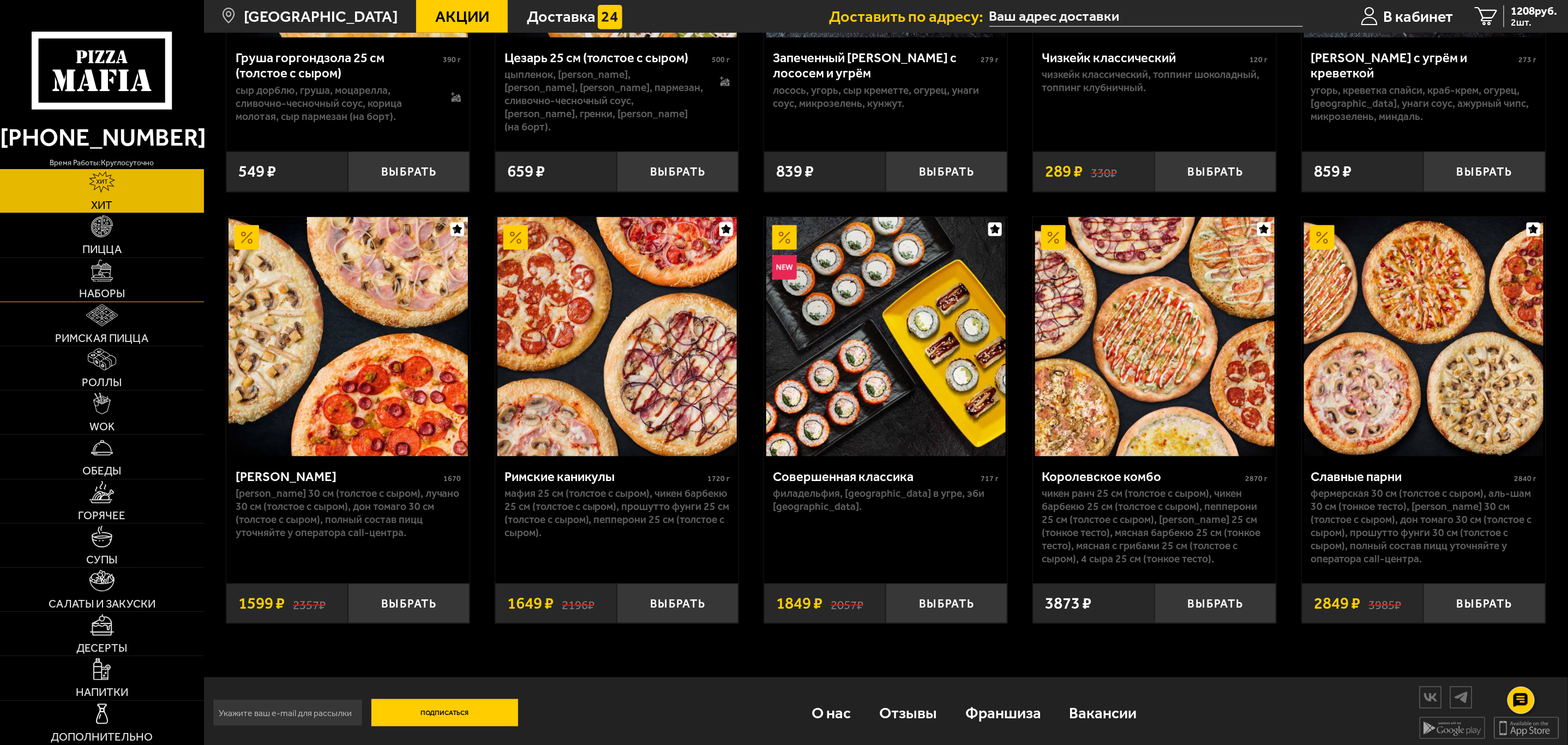
scroll to position [285, 0]
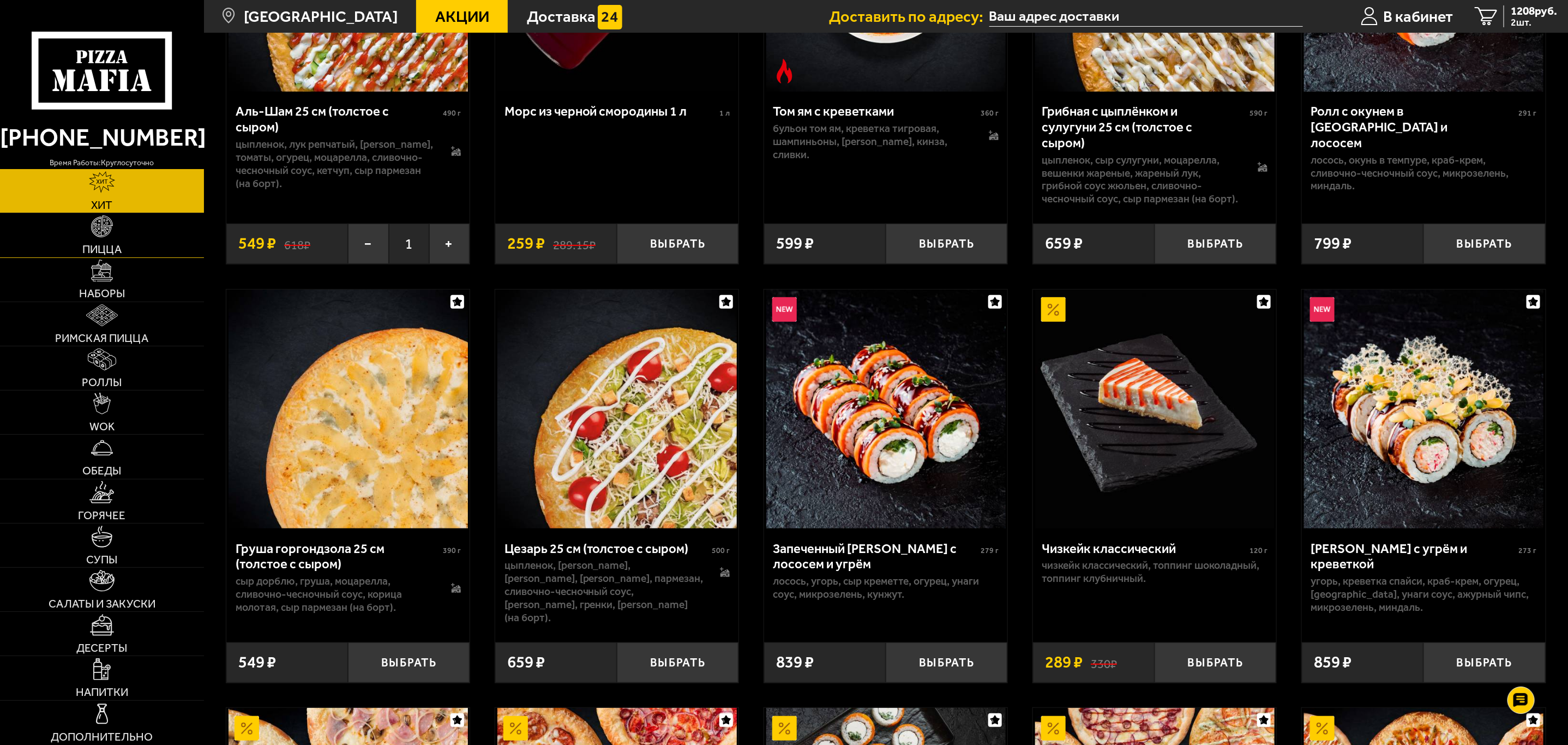
click at [74, 230] on link "Пицца" at bounding box center [102, 235] width 204 height 44
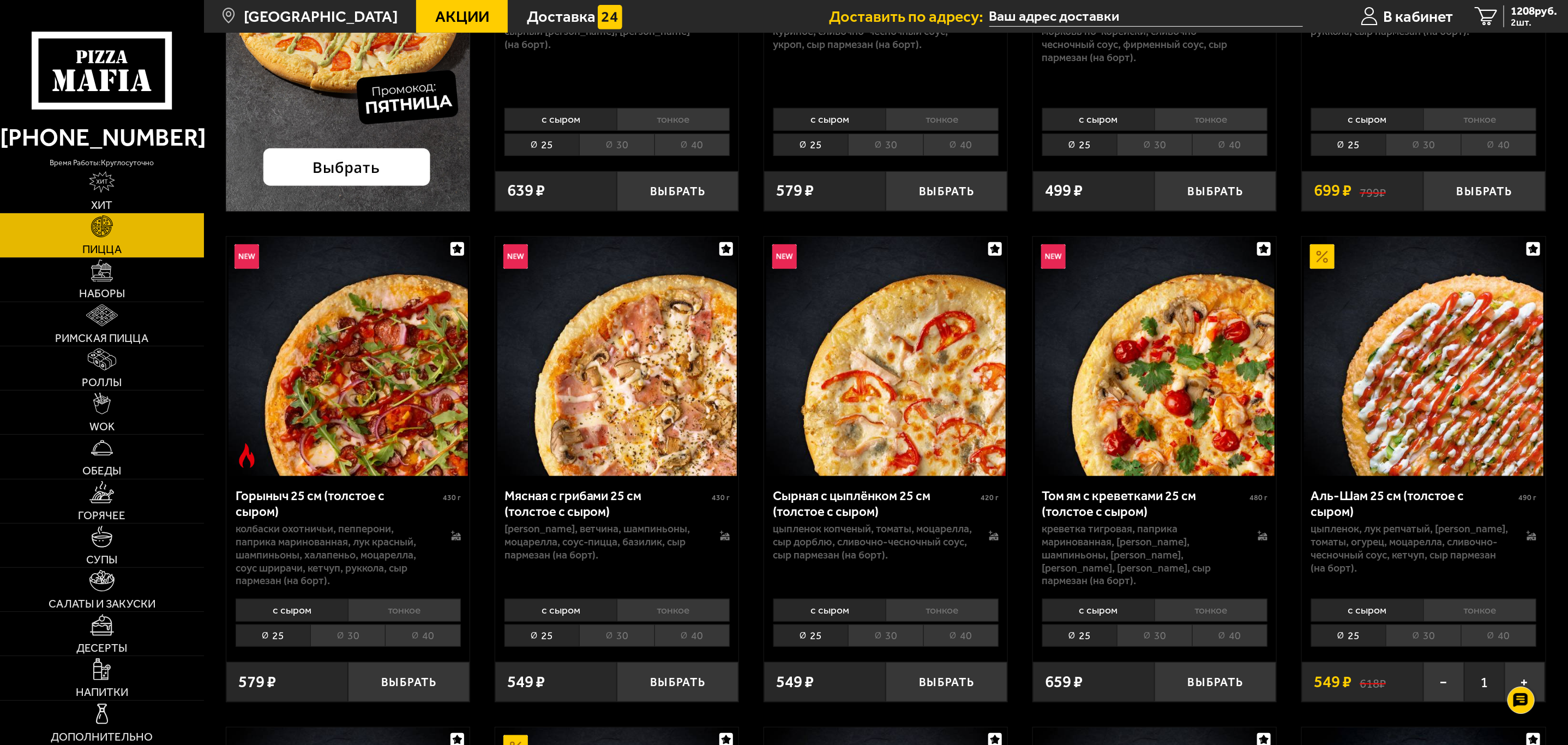
scroll to position [409, 0]
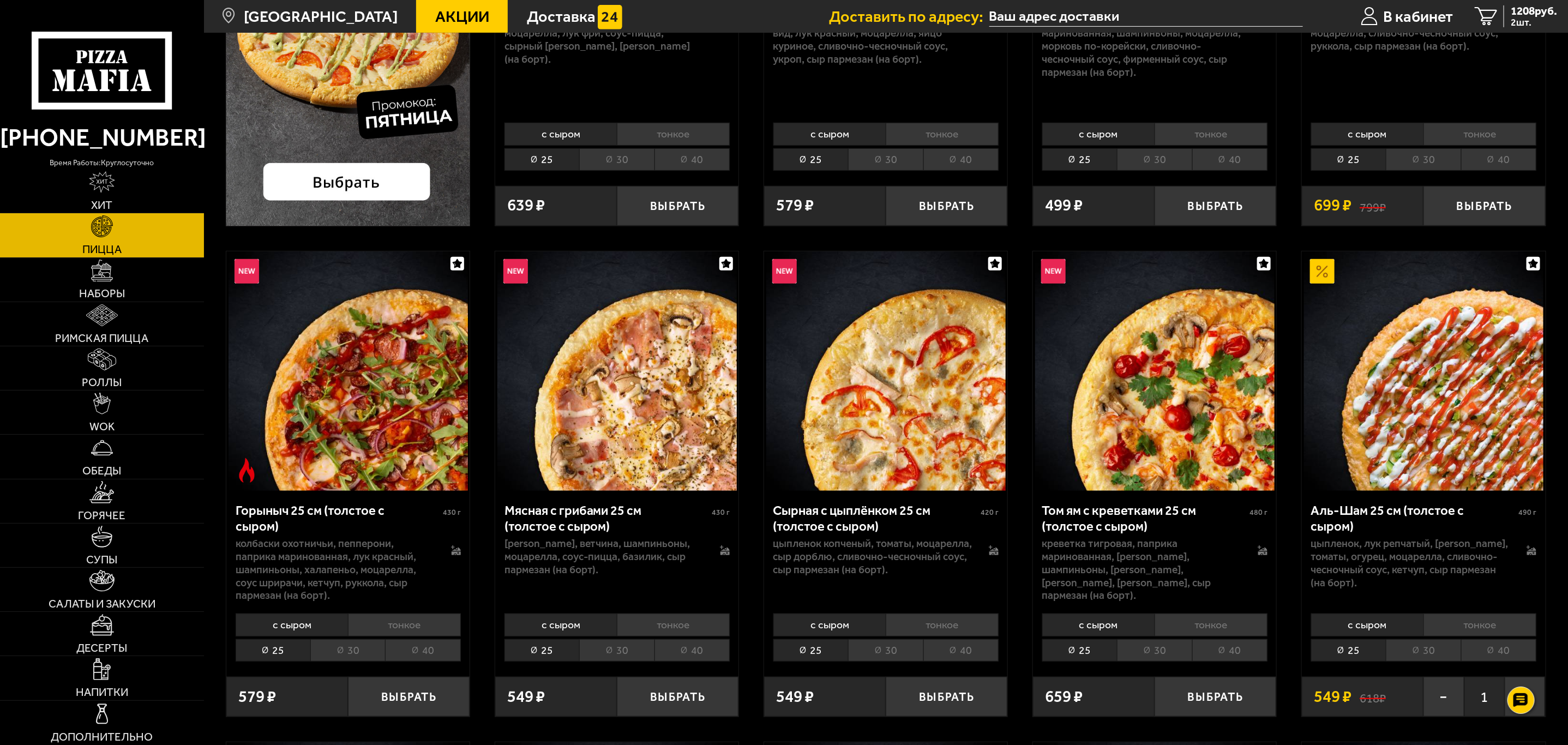
click at [654, 651] on li "40" at bounding box center [691, 651] width 75 height 23
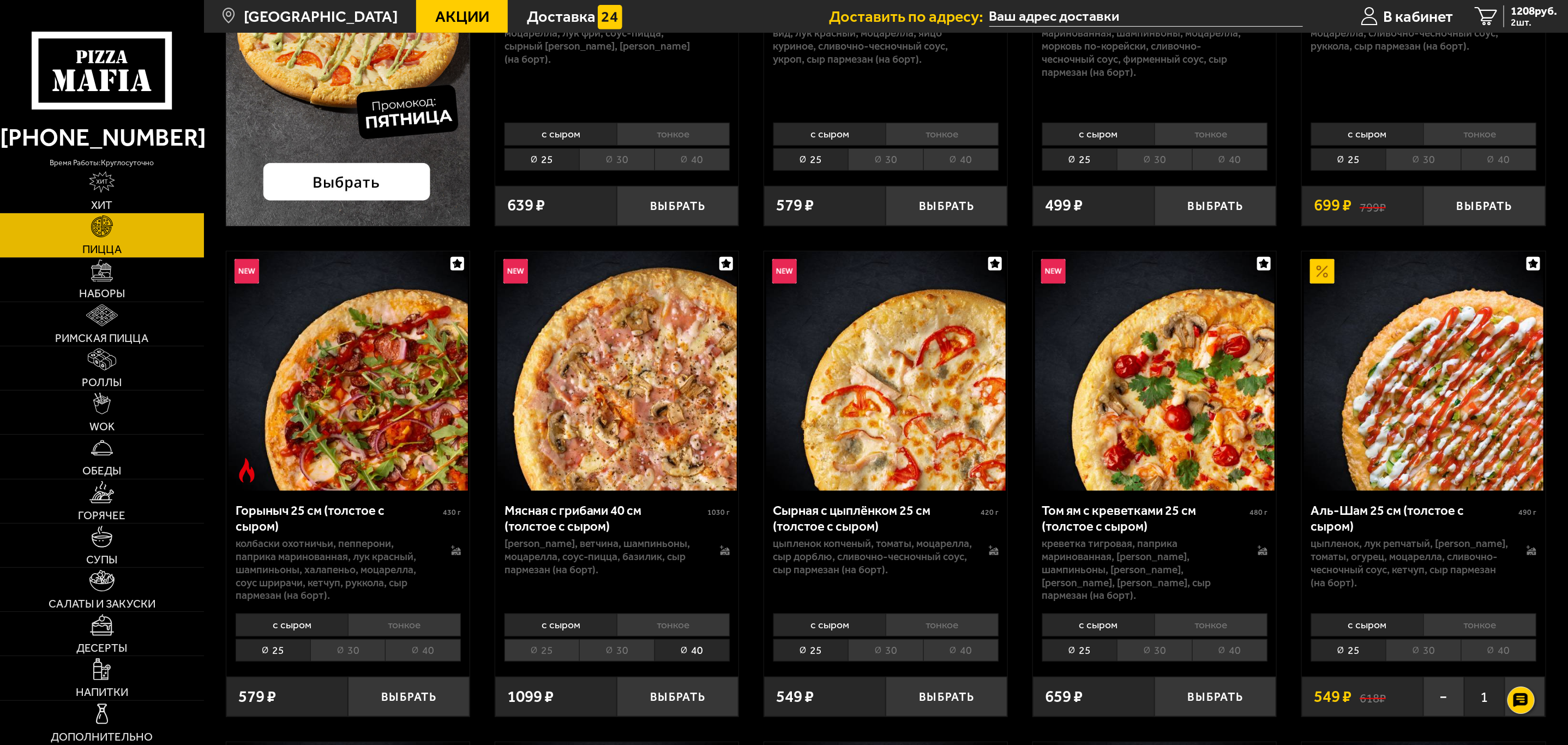
click at [635, 658] on li "30" at bounding box center [616, 651] width 75 height 23
click at [679, 702] on button "Выбрать" at bounding box center [677, 696] width 121 height 40
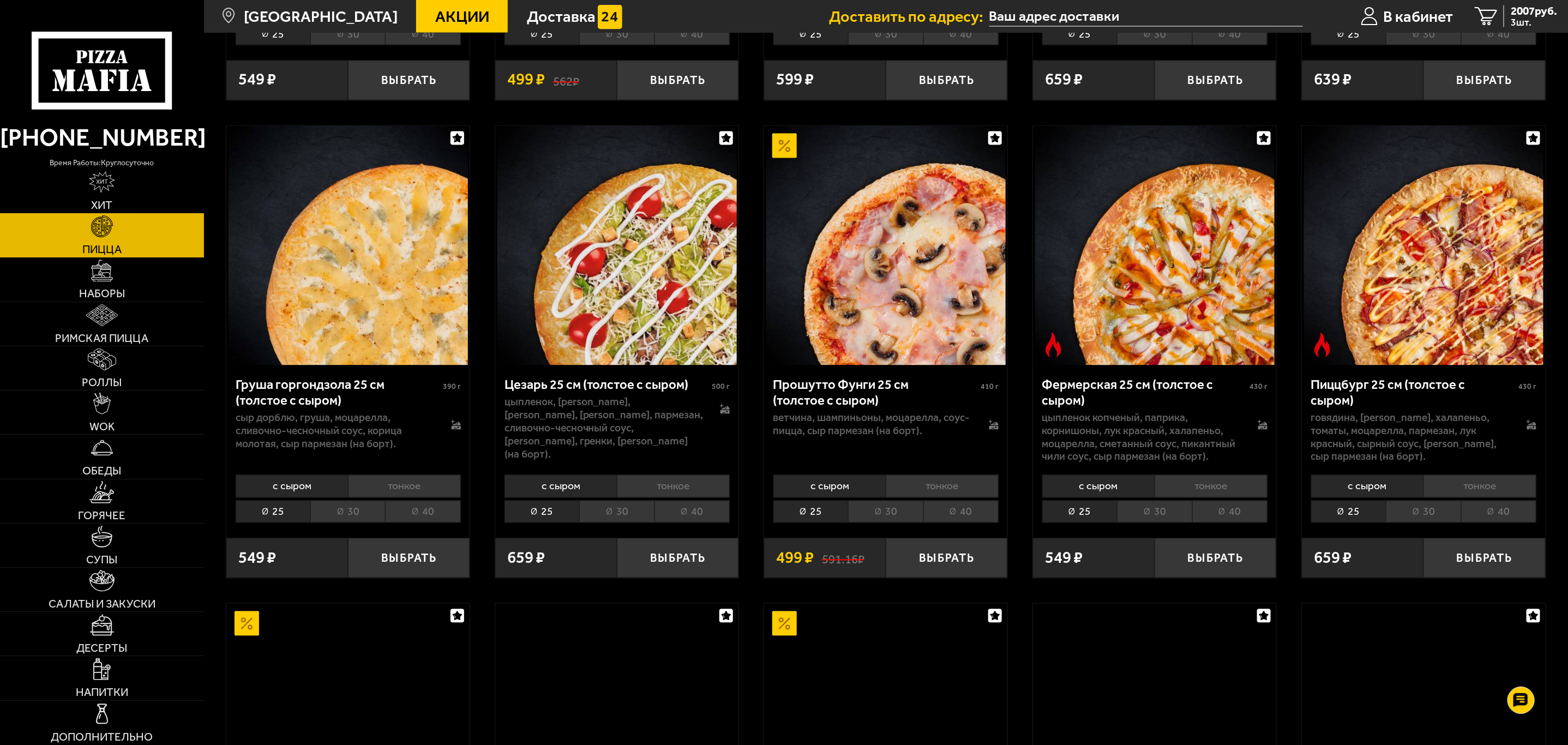
scroll to position [1554, 0]
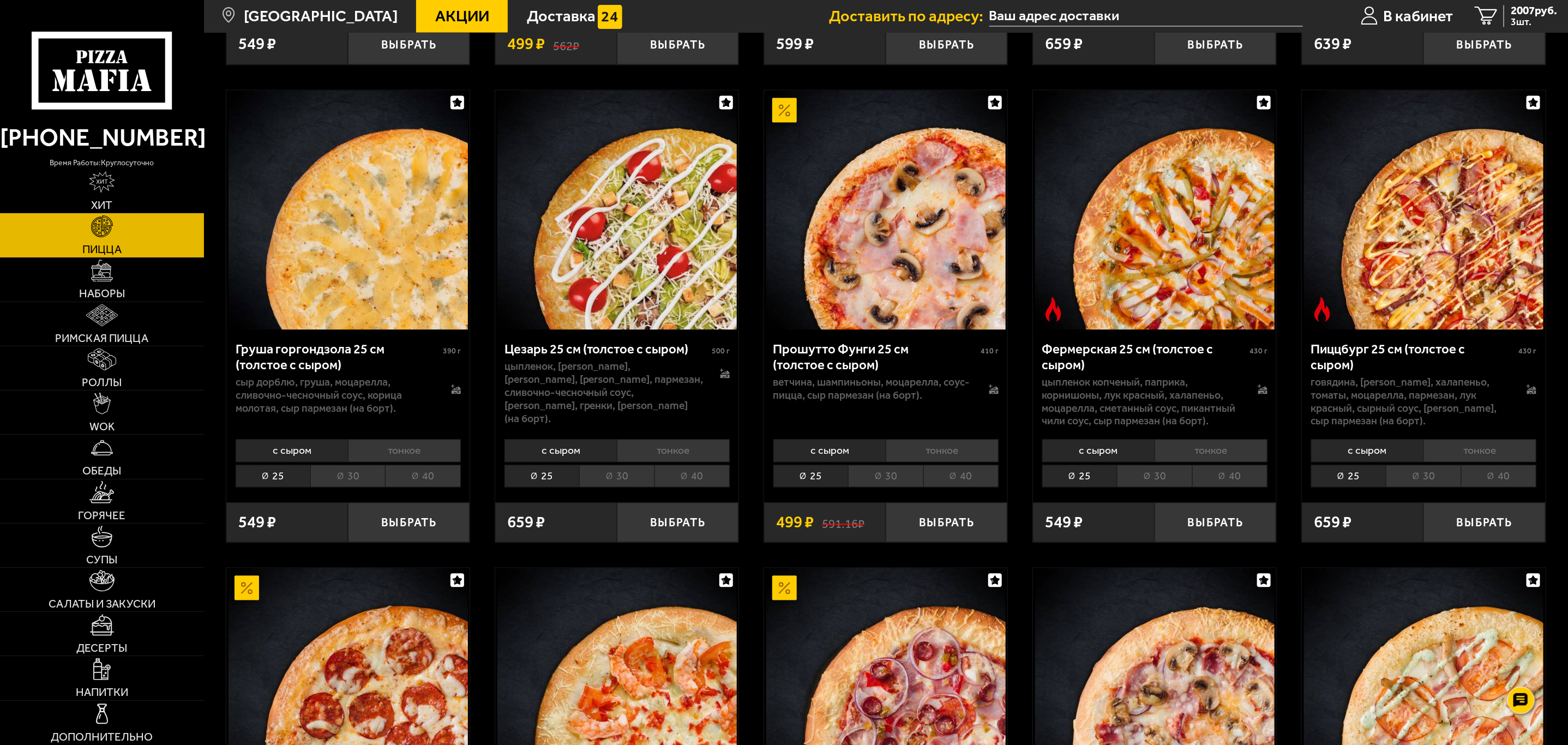
click at [622, 488] on li "30" at bounding box center [616, 477] width 75 height 23
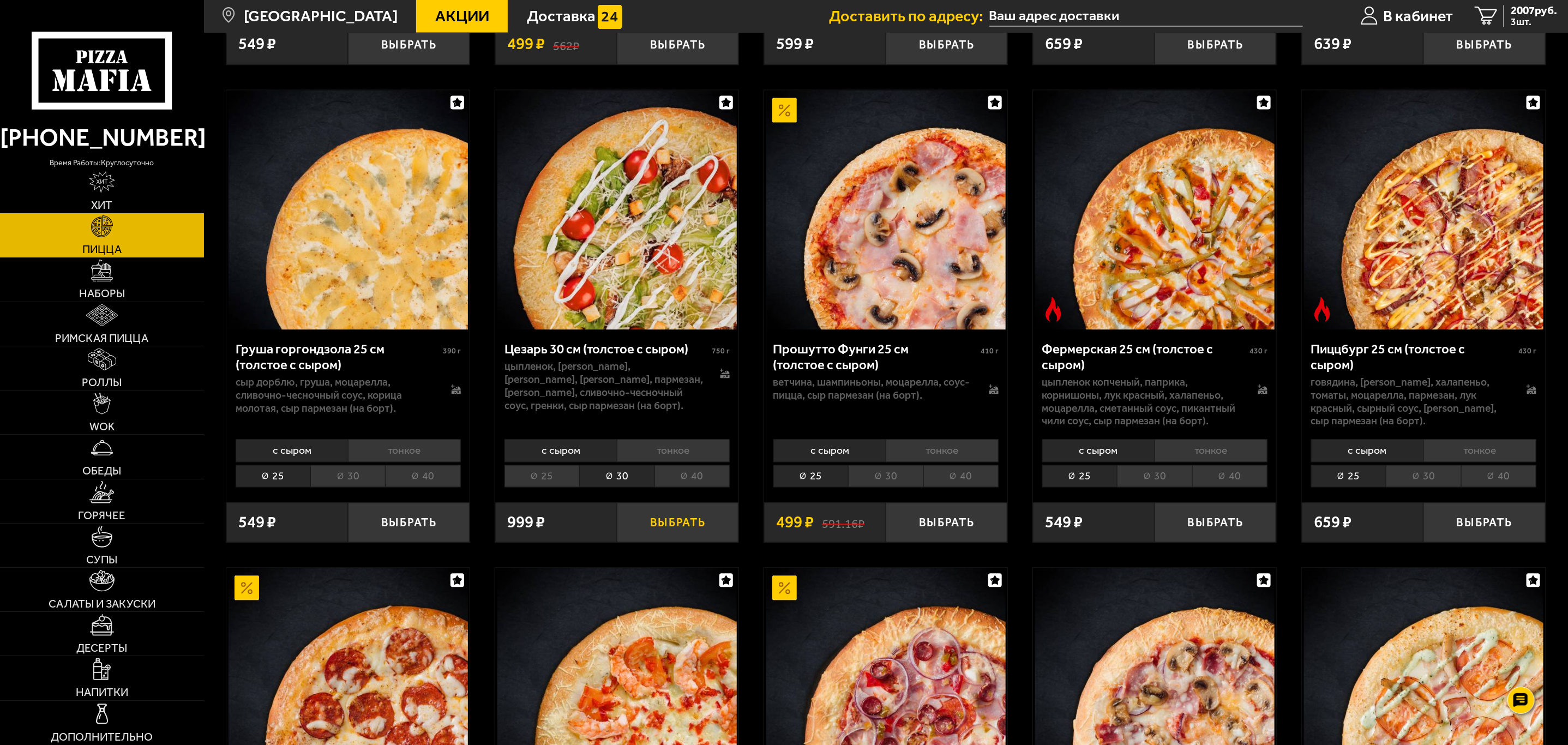
click at [679, 534] on button "Выбрать" at bounding box center [677, 522] width 121 height 40
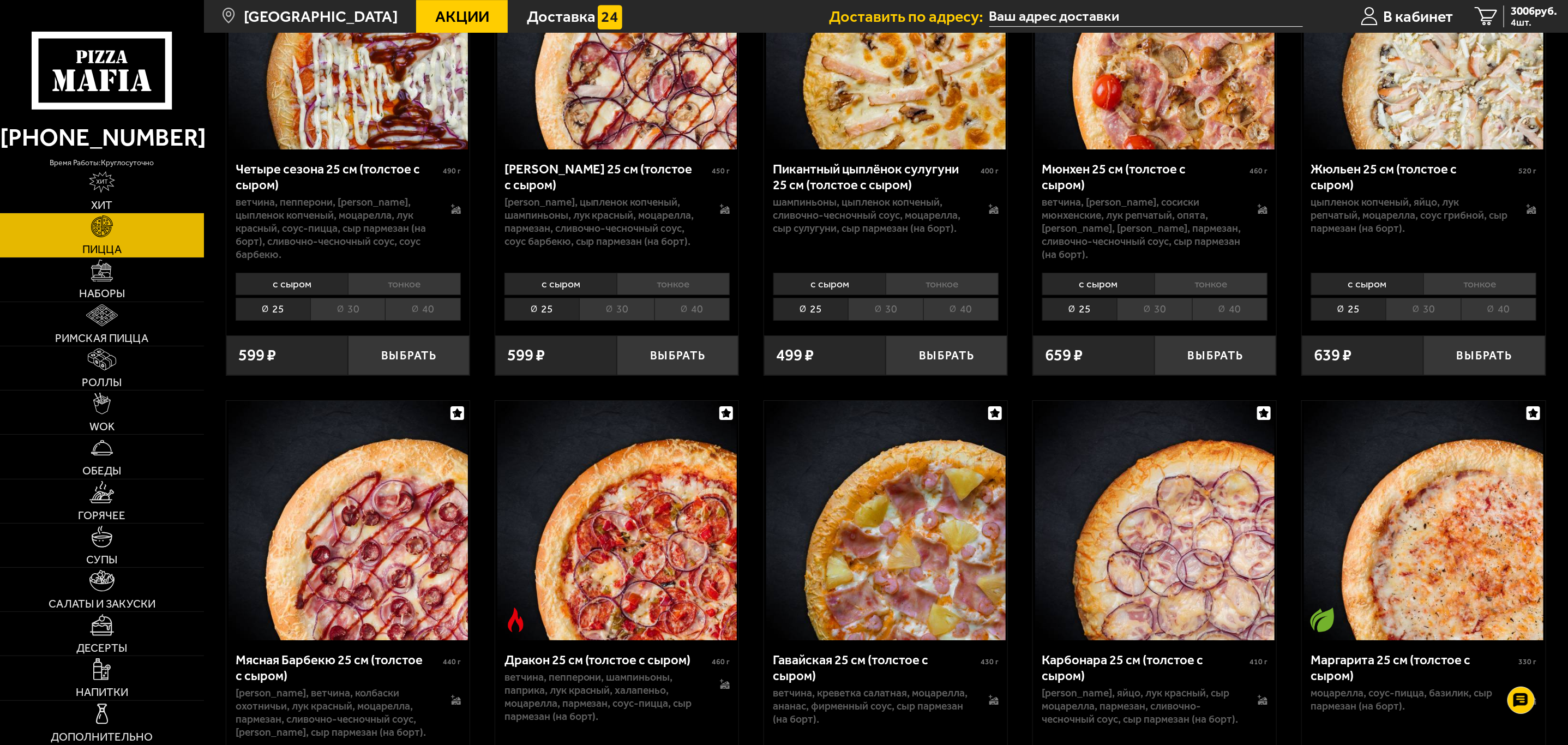
scroll to position [2617, 0]
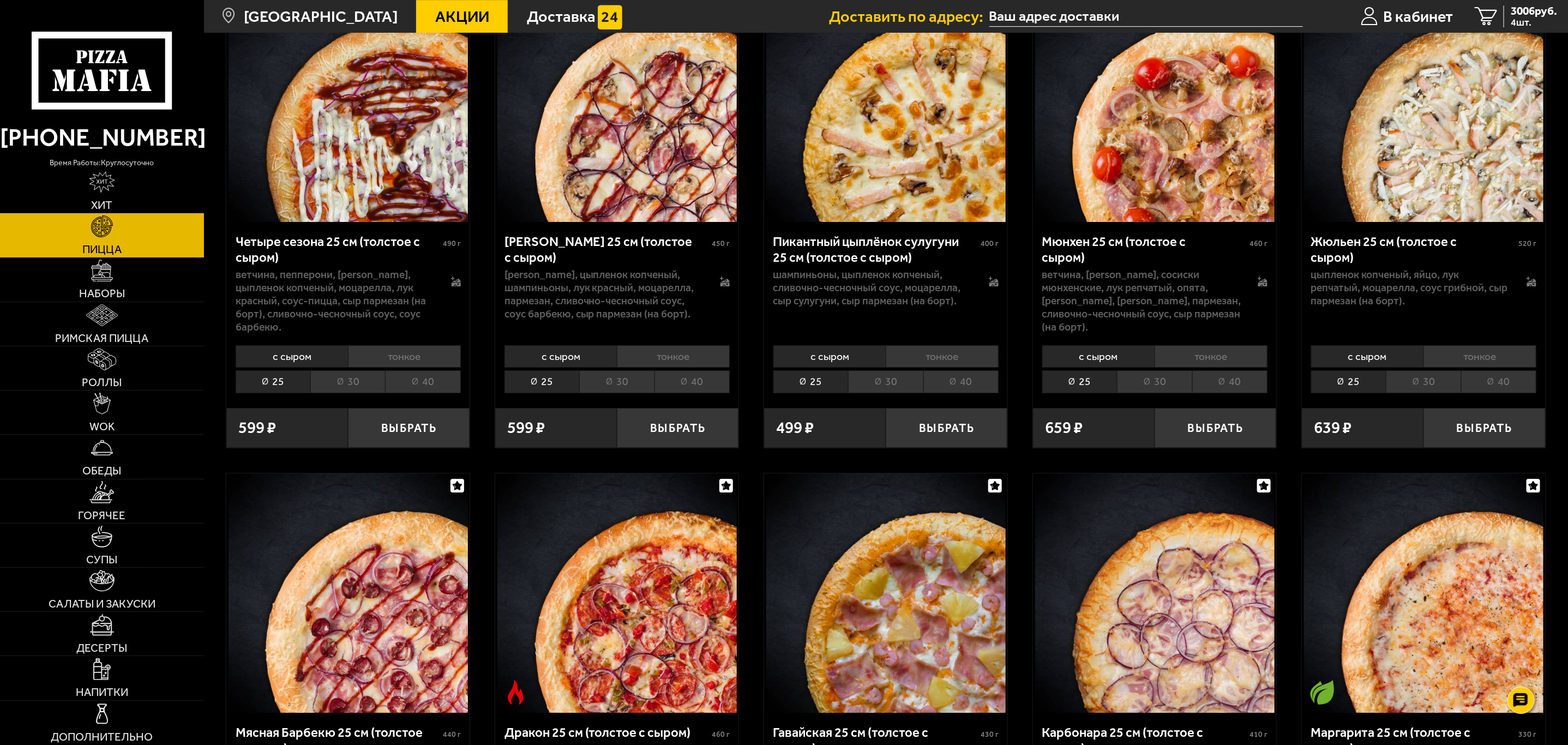
click at [627, 393] on li "30" at bounding box center [616, 382] width 75 height 23
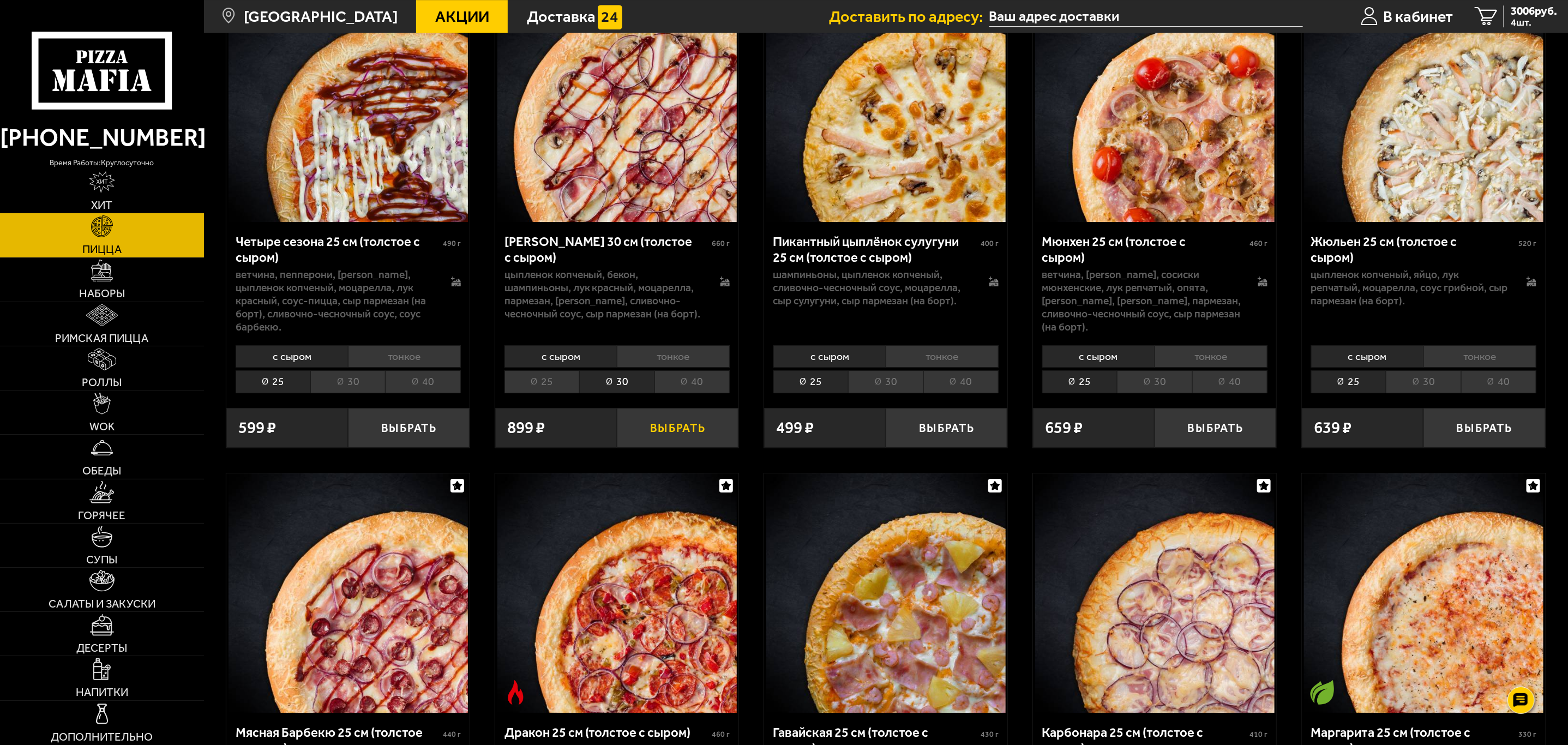
click at [661, 432] on button "Выбрать" at bounding box center [677, 427] width 121 height 40
click at [116, 285] on link "Наборы" at bounding box center [102, 280] width 204 height 44
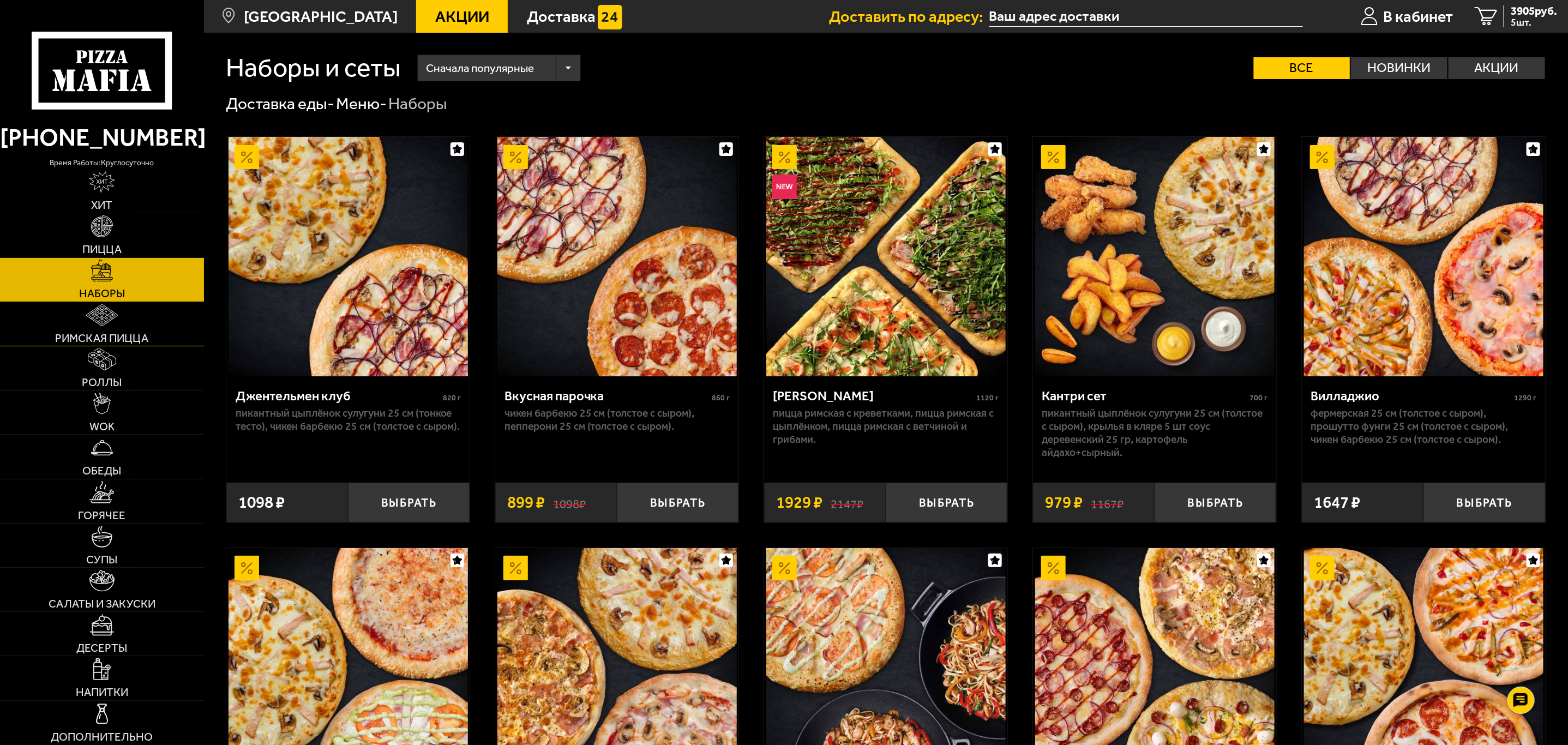
click at [126, 329] on link "Римская пицца" at bounding box center [102, 324] width 204 height 44
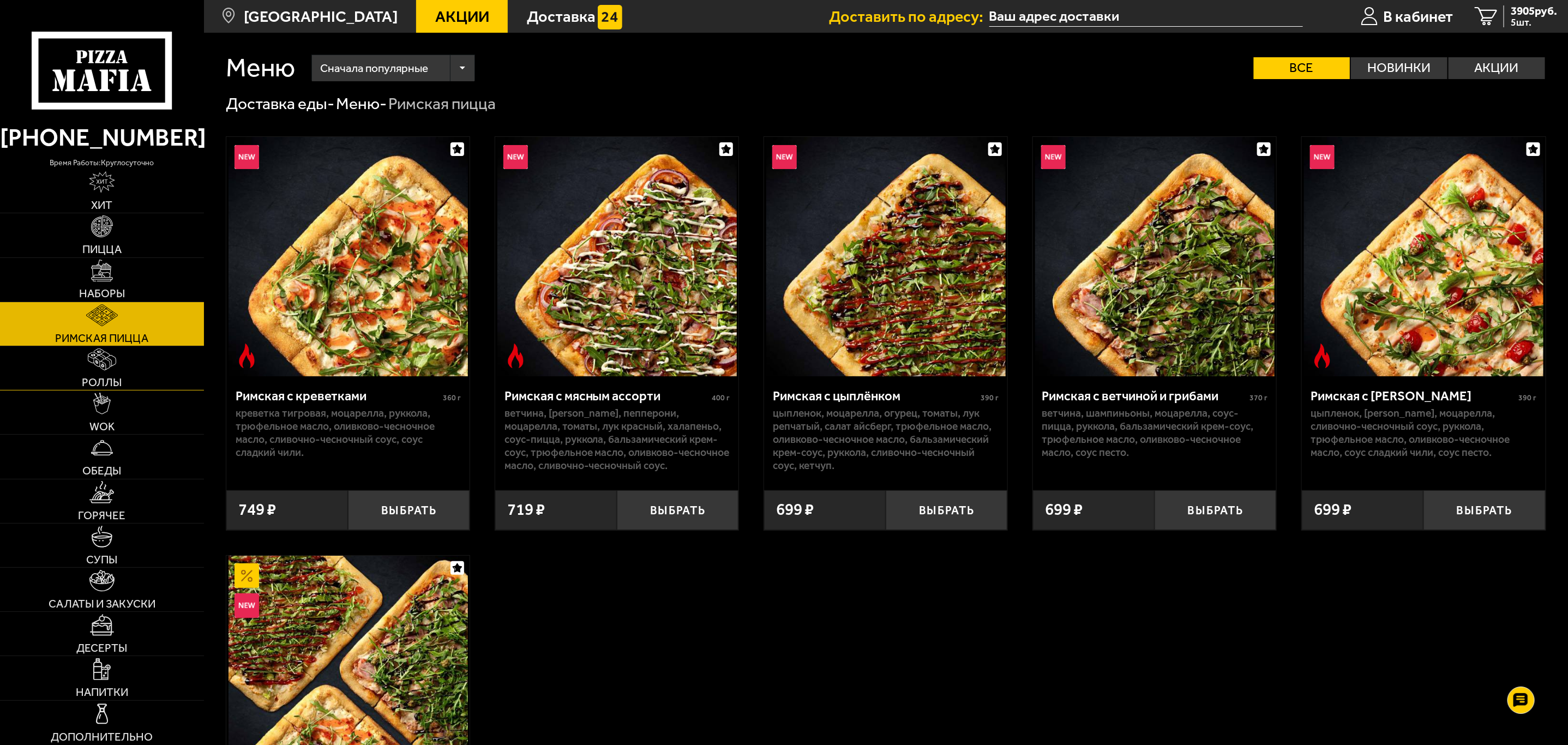
click at [132, 370] on link "Роллы" at bounding box center [102, 368] width 204 height 44
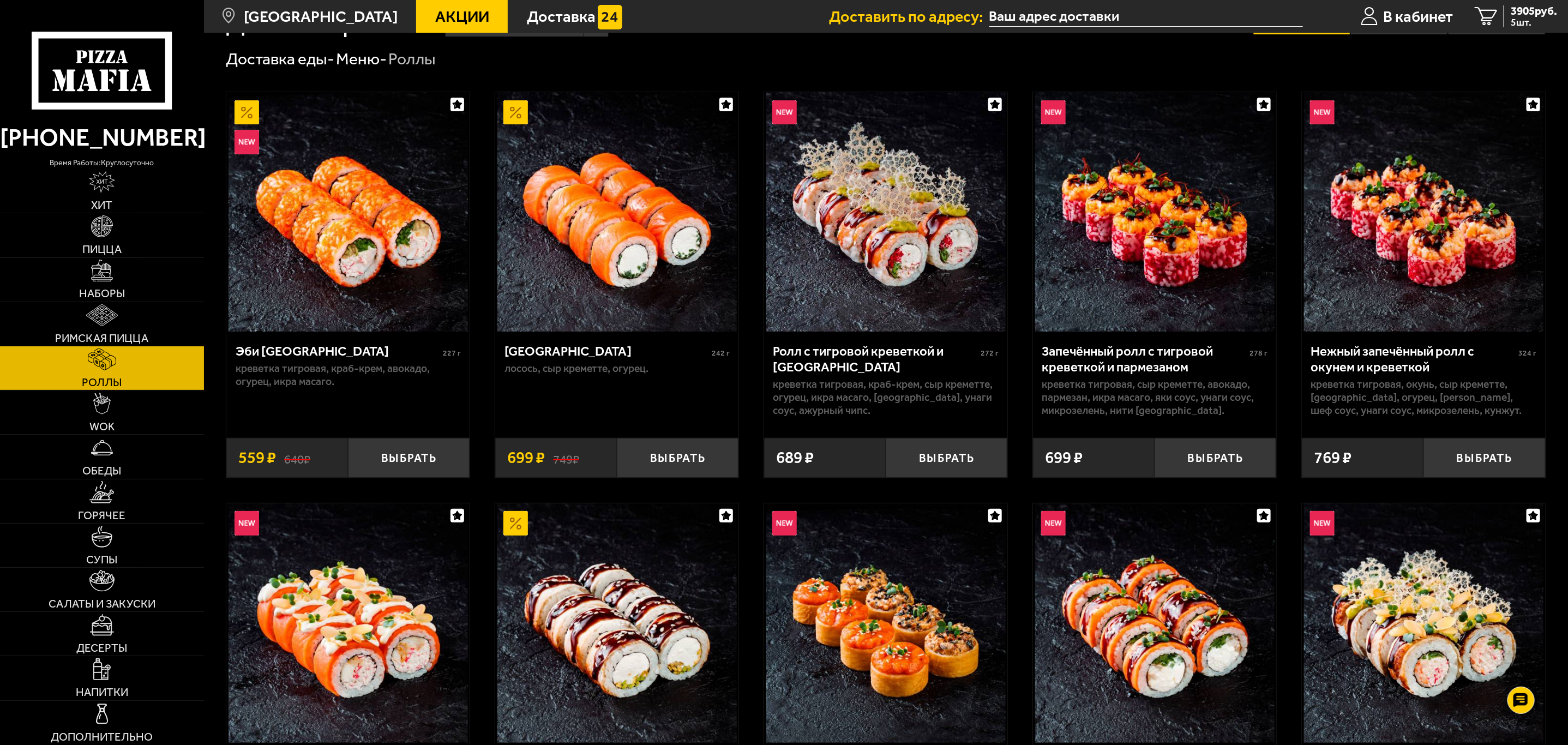
scroll to position [82, 0]
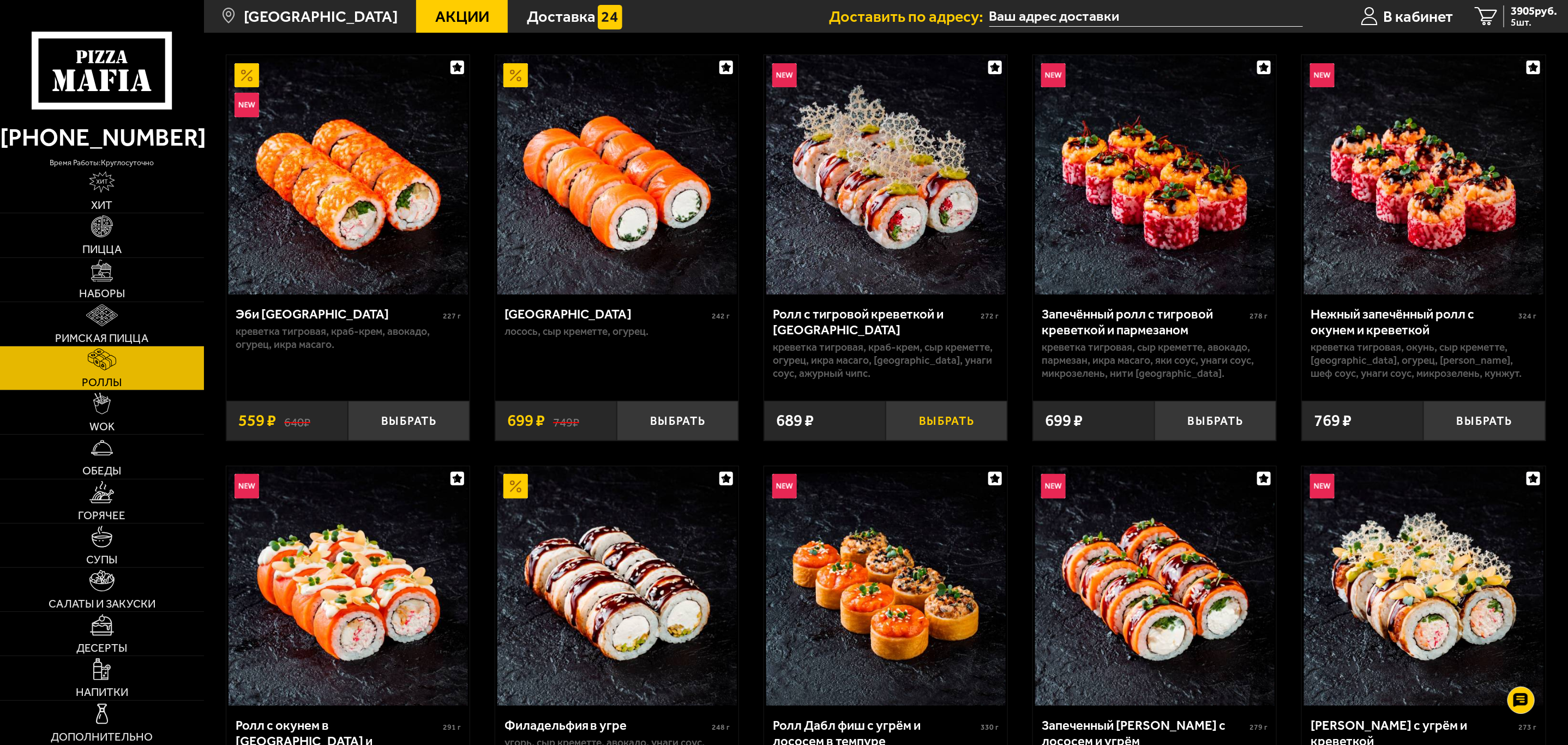
click at [984, 416] on button "Выбрать" at bounding box center [946, 420] width 121 height 40
click at [1206, 416] on button "Выбрать" at bounding box center [1215, 420] width 121 height 40
click at [1476, 424] on button "Выбрать" at bounding box center [1483, 420] width 121 height 40
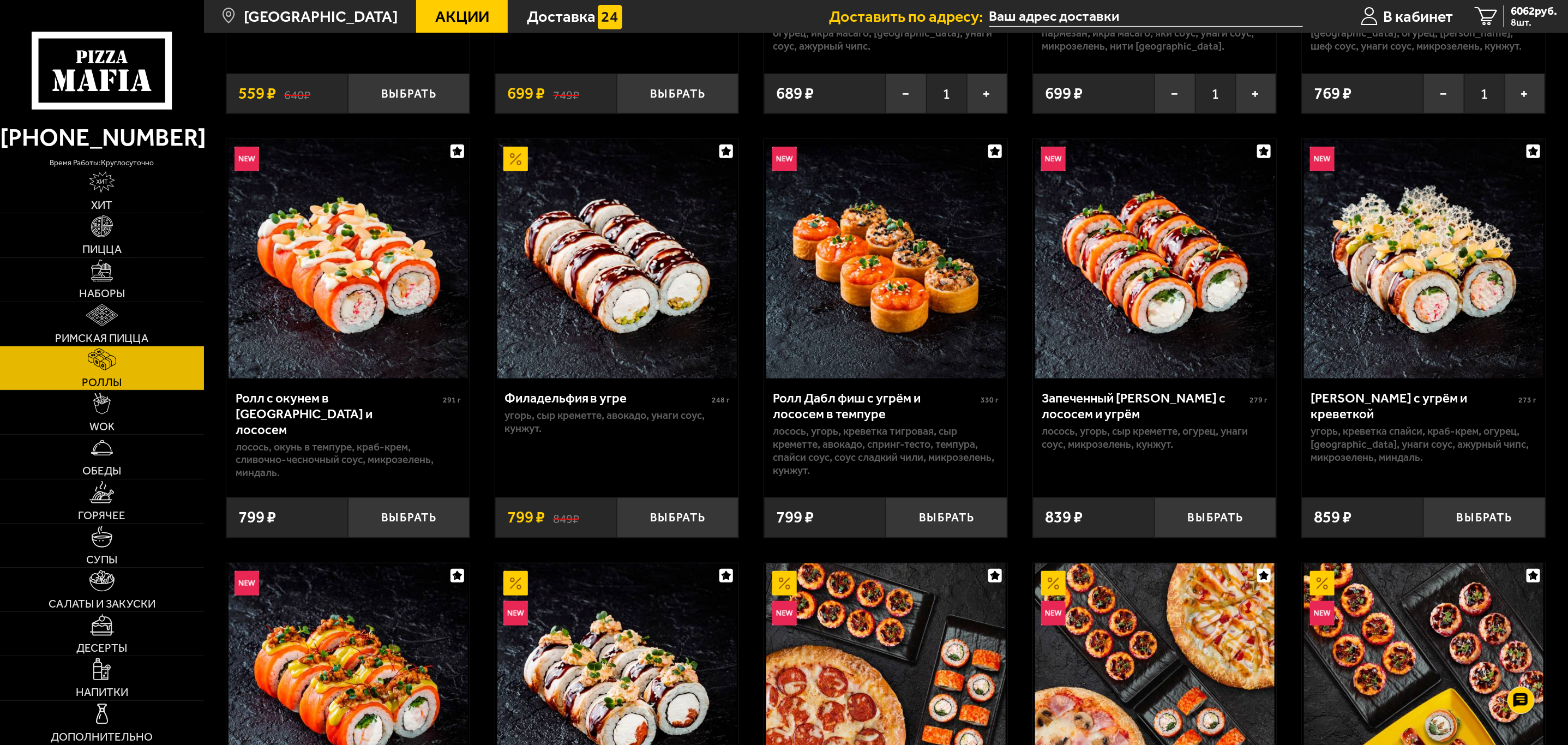
scroll to position [818, 0]
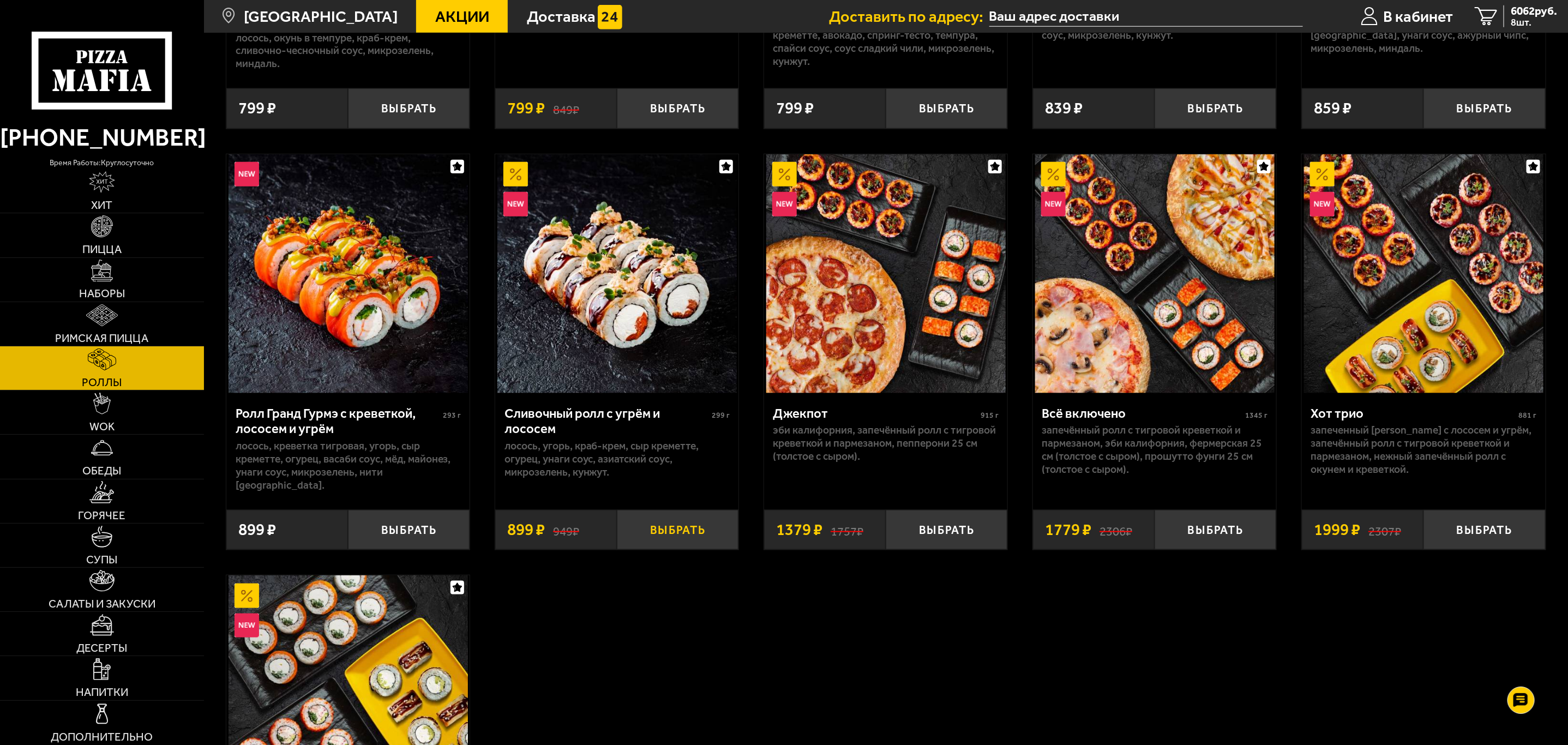
click at [700, 520] on button "Выбрать" at bounding box center [677, 529] width 121 height 40
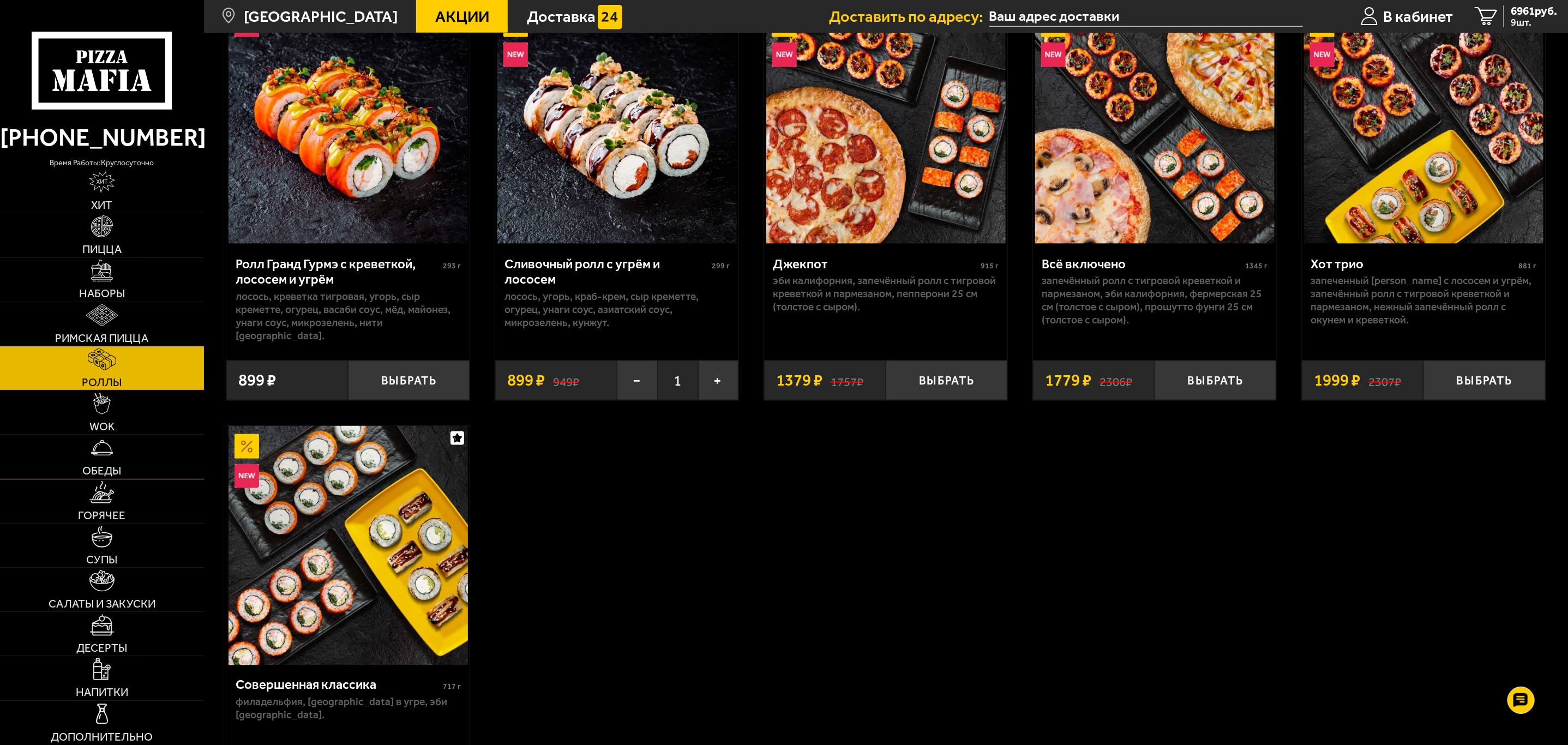
scroll to position [736, 0]
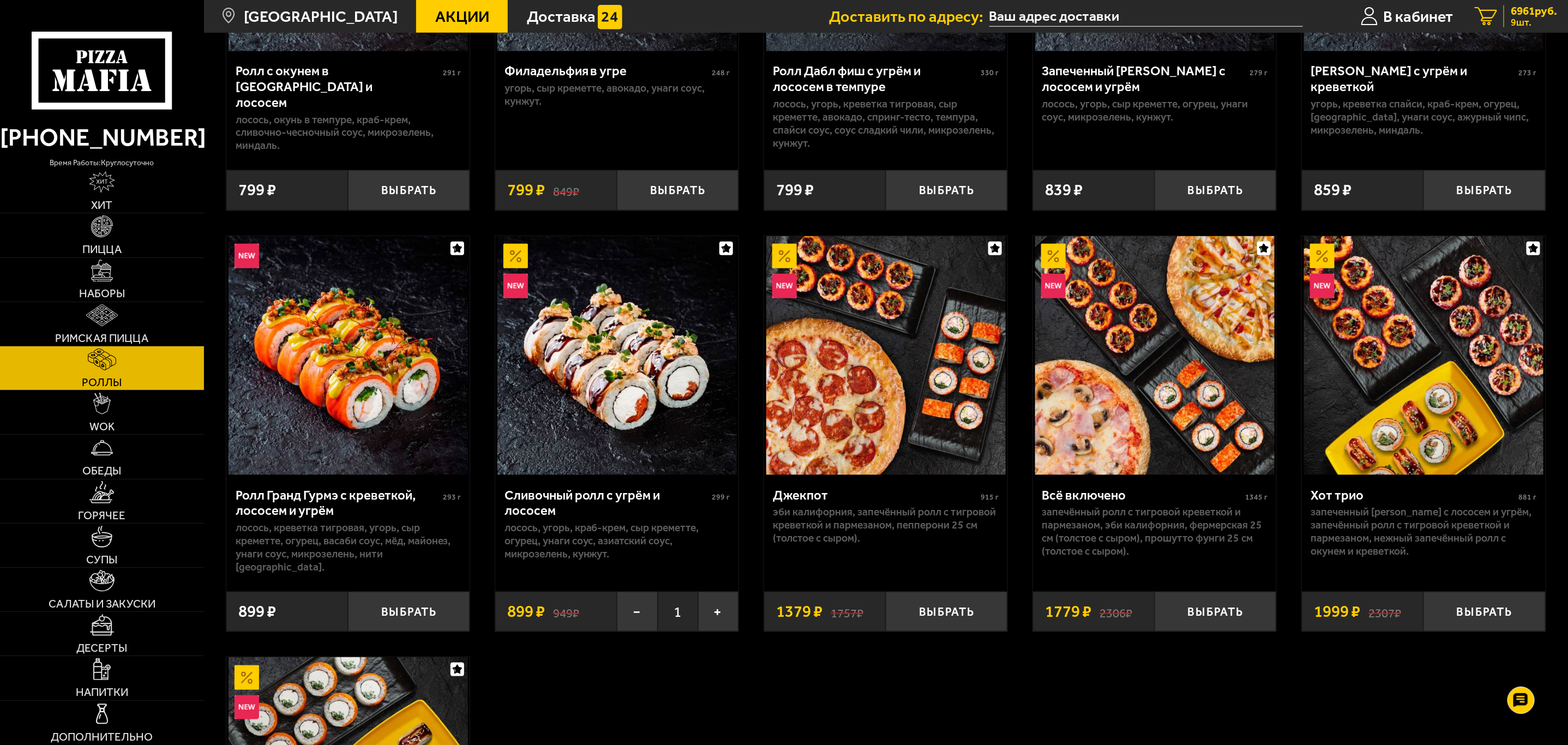
click at [1531, 13] on span "6961 руб." at bounding box center [1534, 11] width 46 height 12
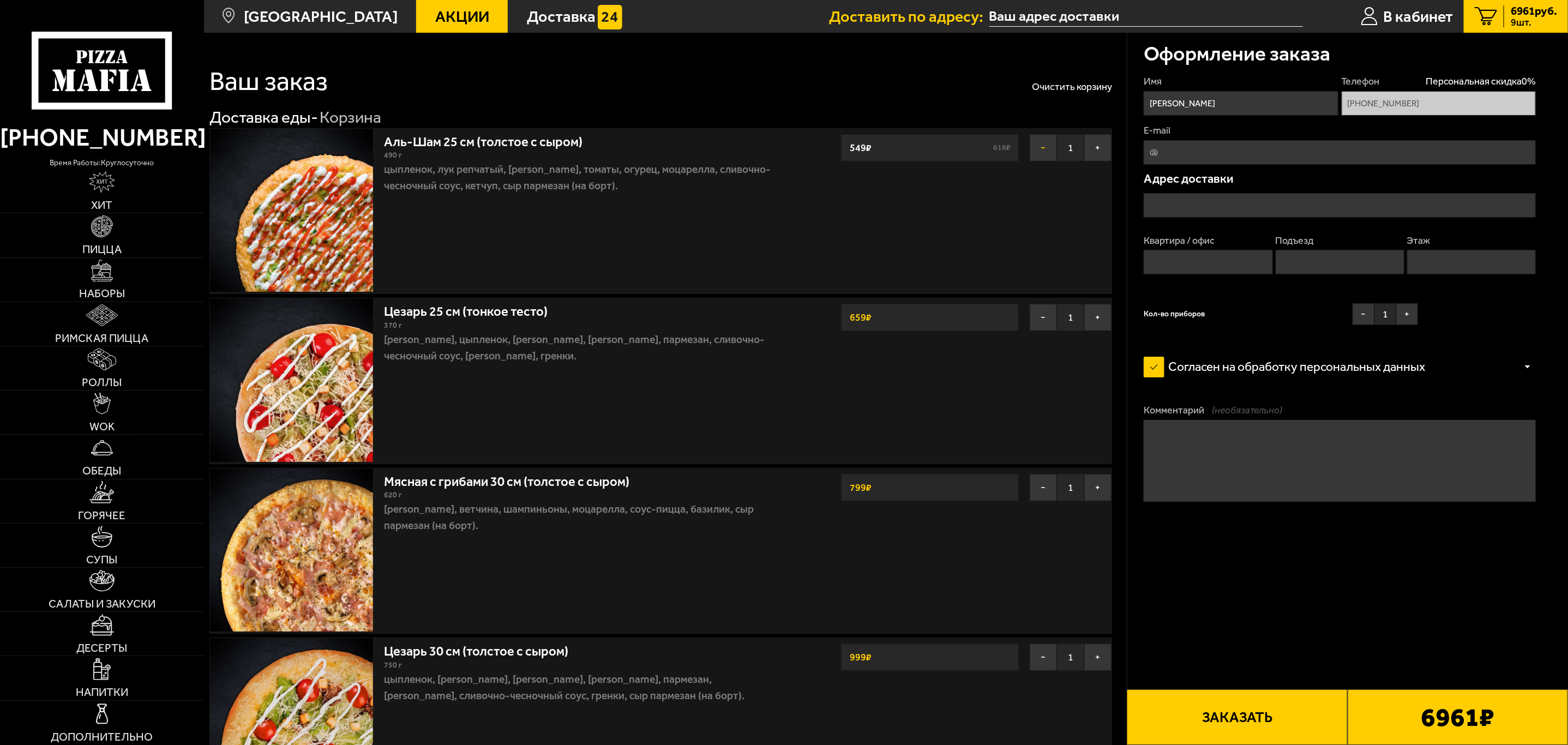
click at [1041, 149] on button "−" at bounding box center [1043, 148] width 27 height 27
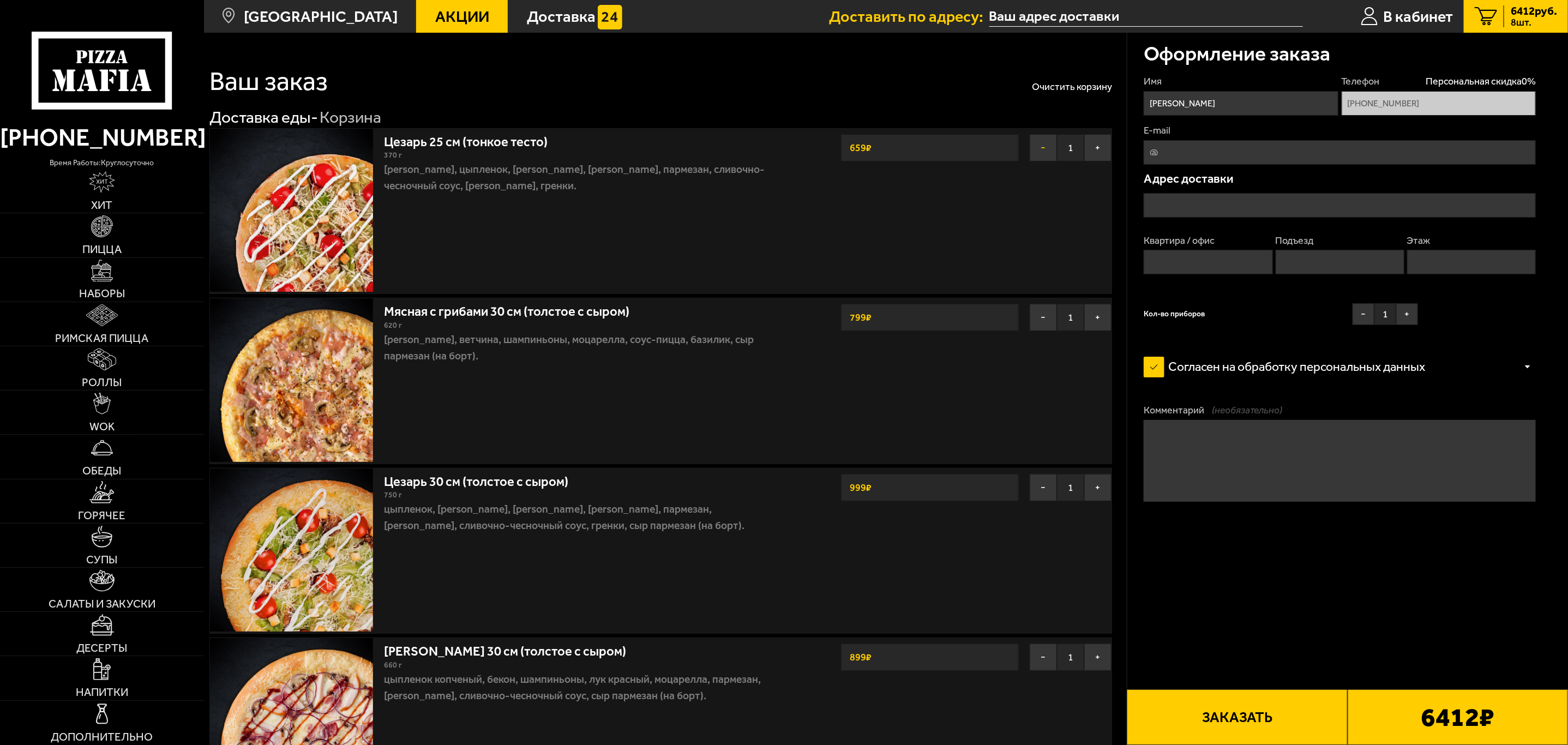
click at [1042, 149] on button "−" at bounding box center [1043, 148] width 27 height 27
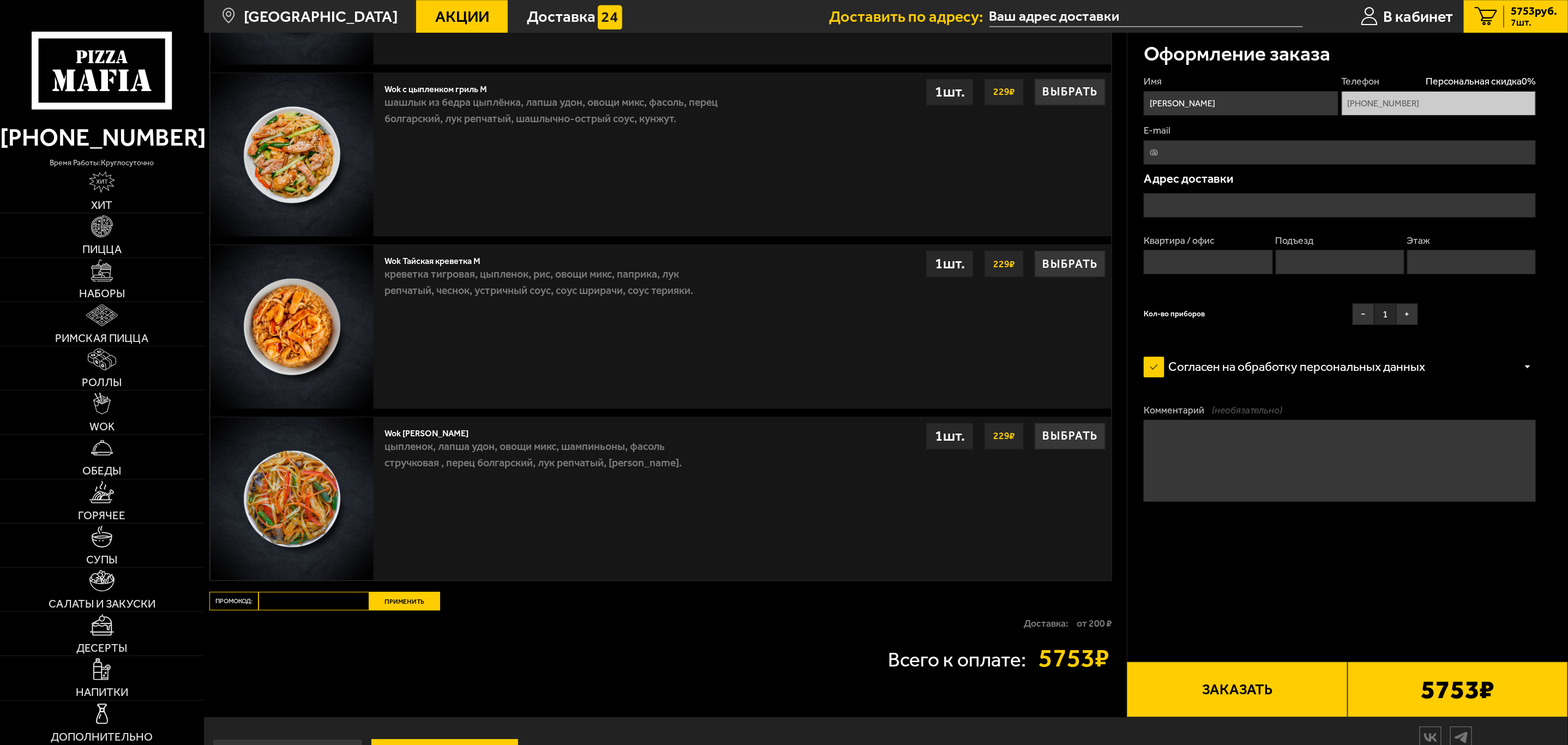
scroll to position [2112, 0]
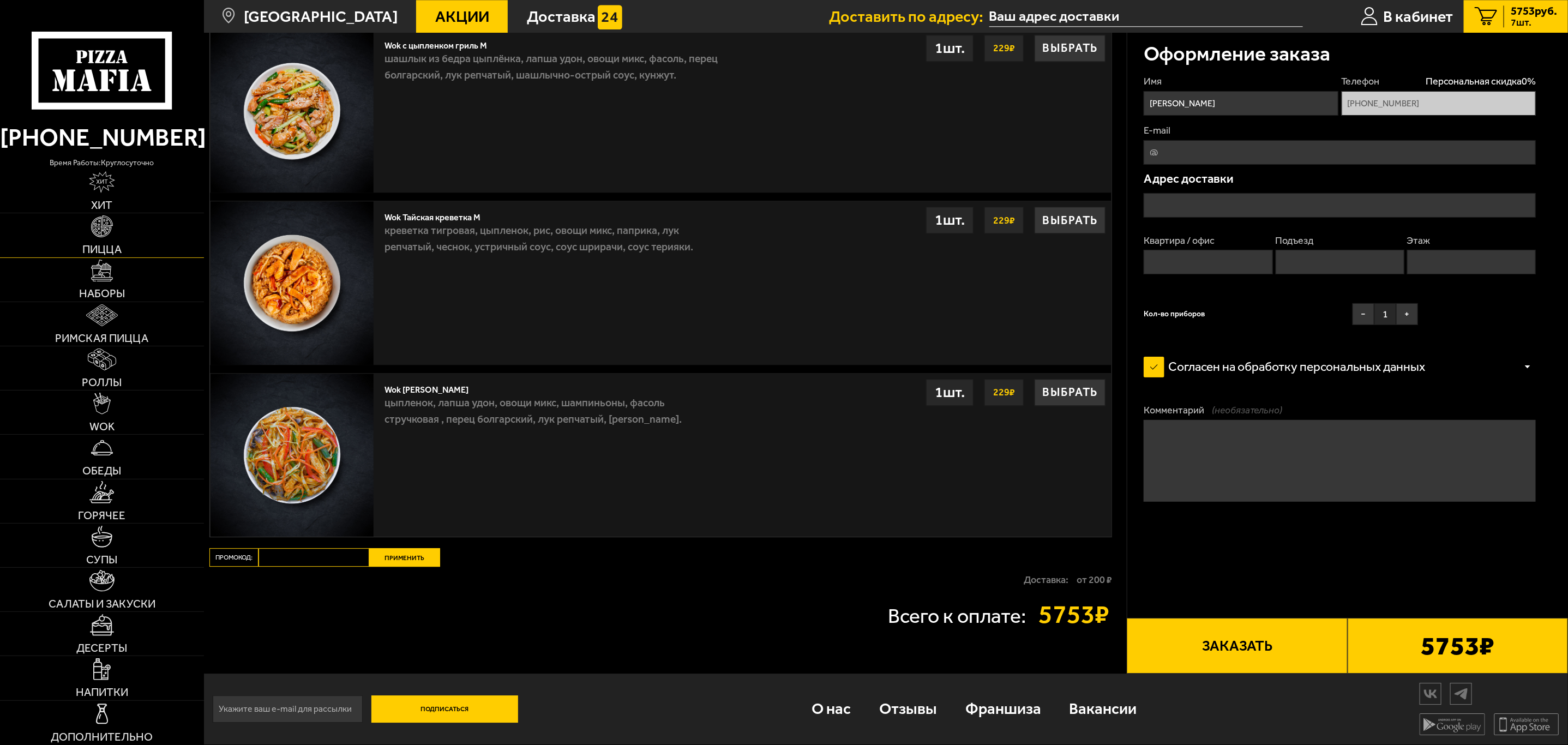
click at [121, 233] on link "Пицца" at bounding box center [102, 235] width 204 height 44
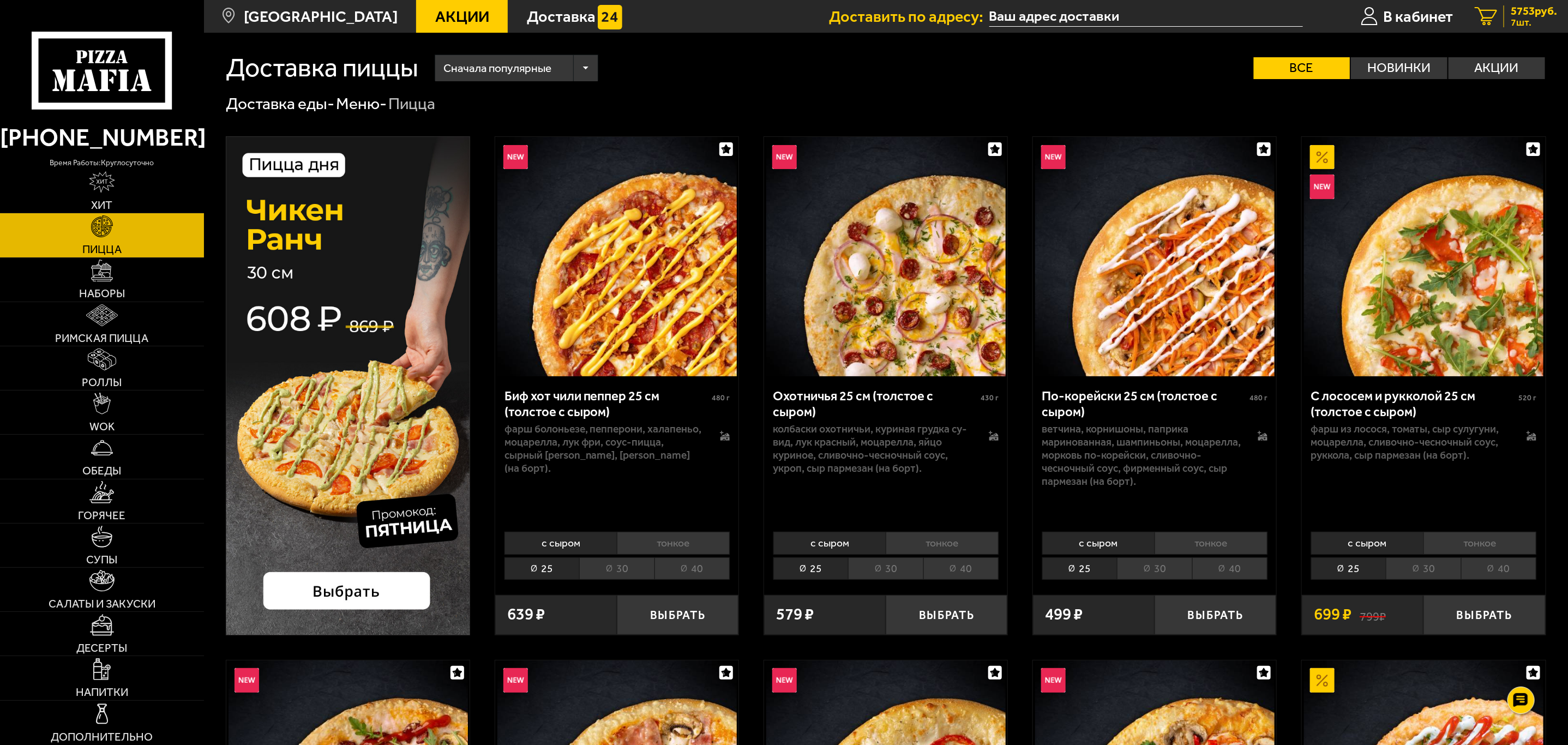
click at [1527, 2] on link "7 5753 руб. 7 шт." at bounding box center [1516, 16] width 104 height 33
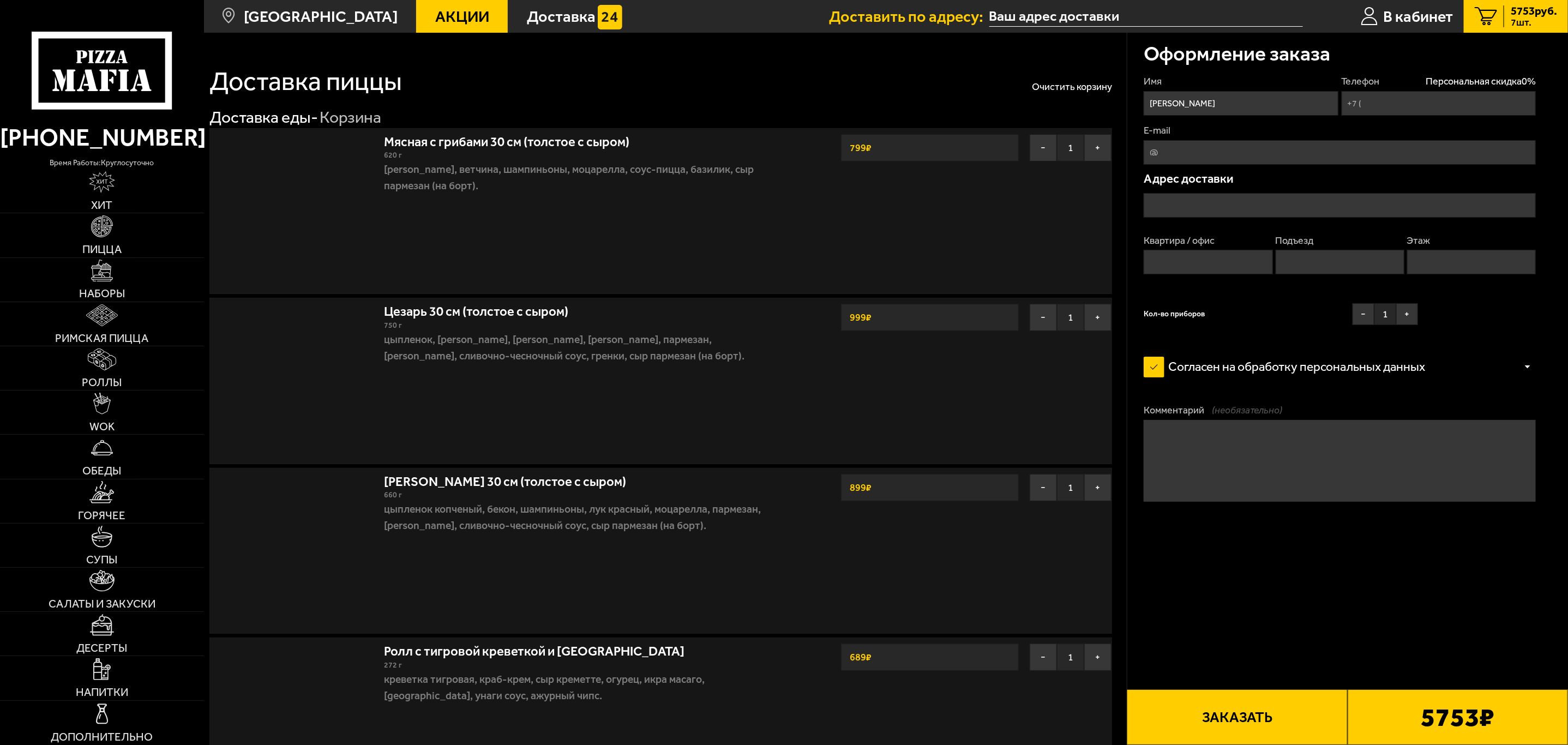
type input "[PHONE_NUMBER]"
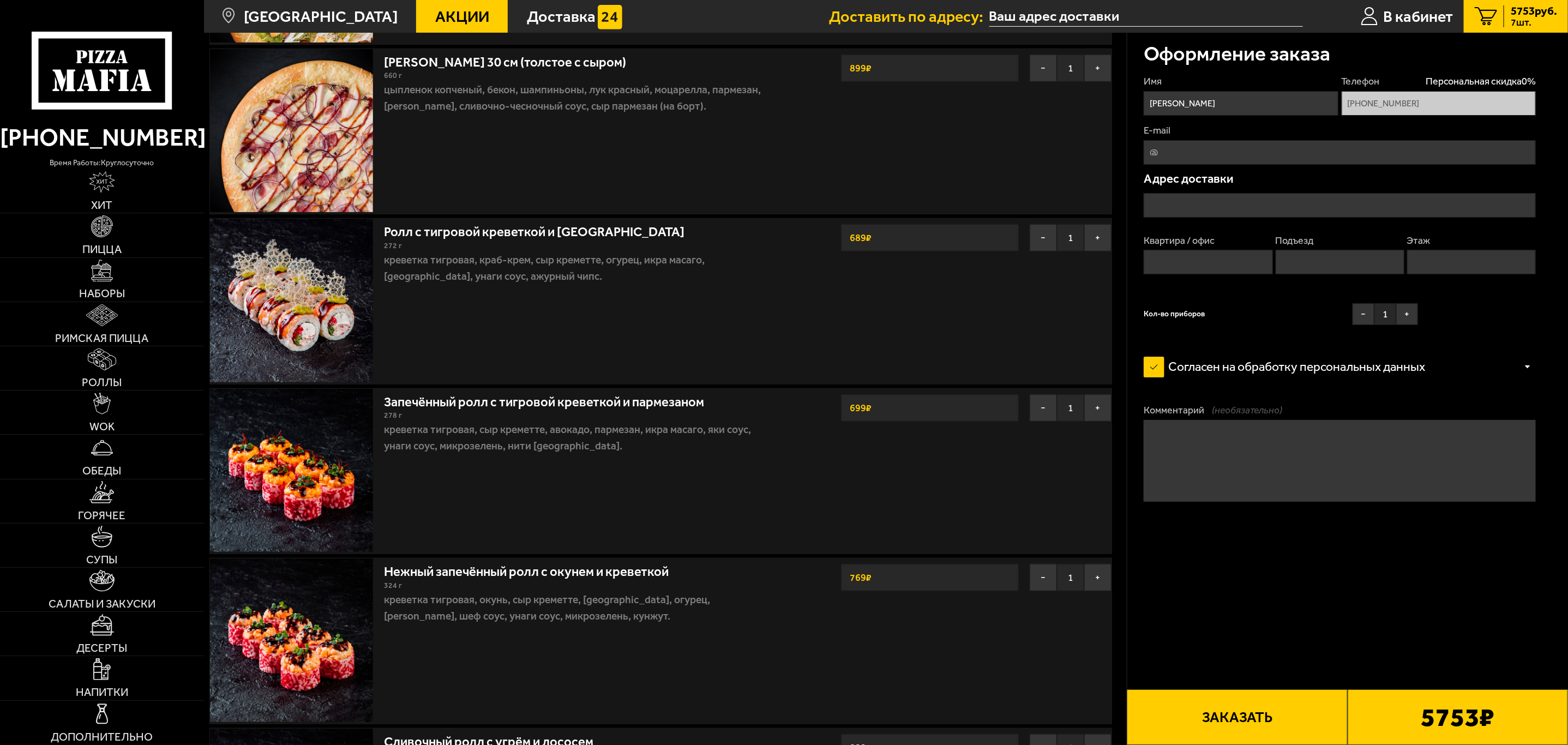
scroll to position [491, 0]
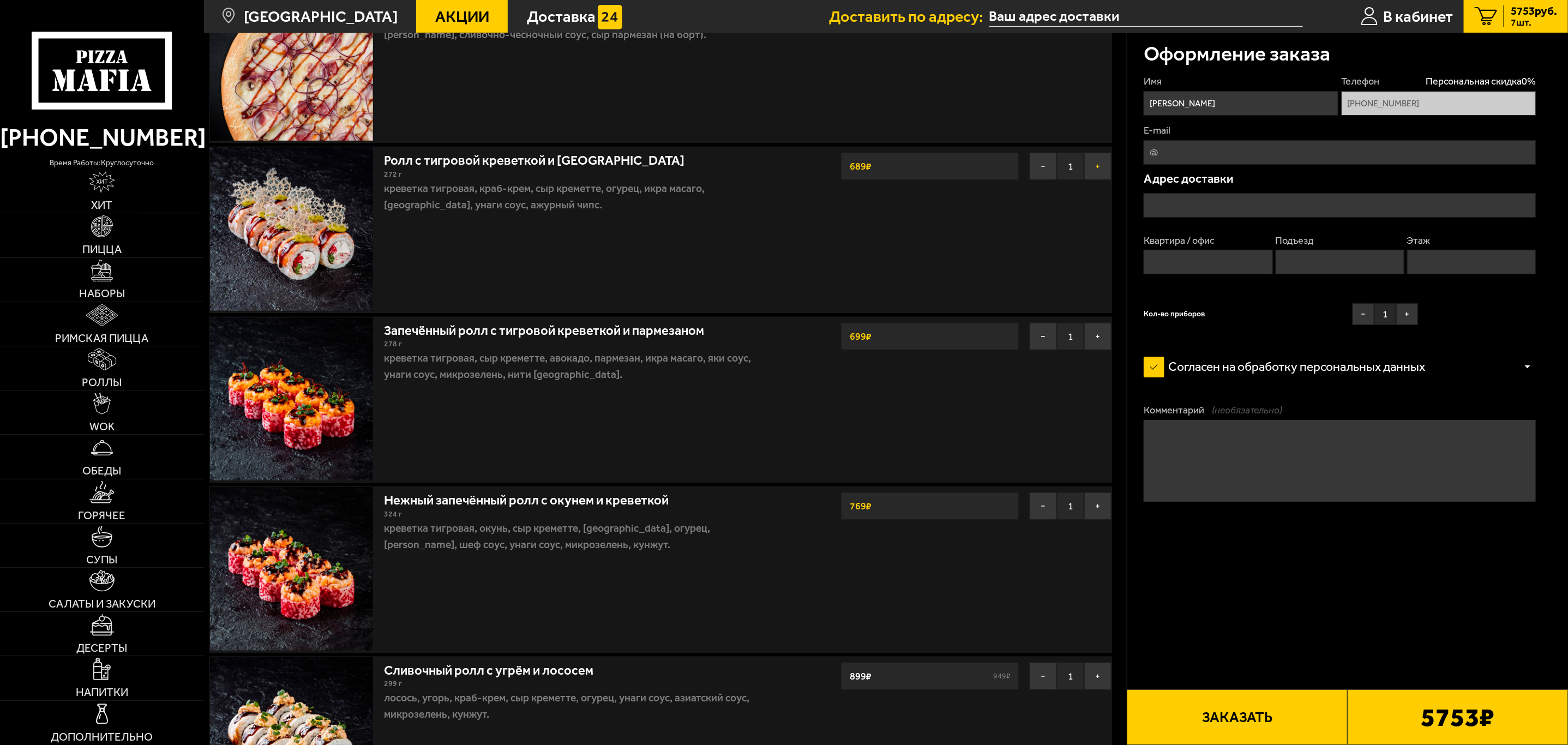
click at [1097, 169] on button "+" at bounding box center [1097, 166] width 27 height 27
